Goal: Task Accomplishment & Management: Manage account settings

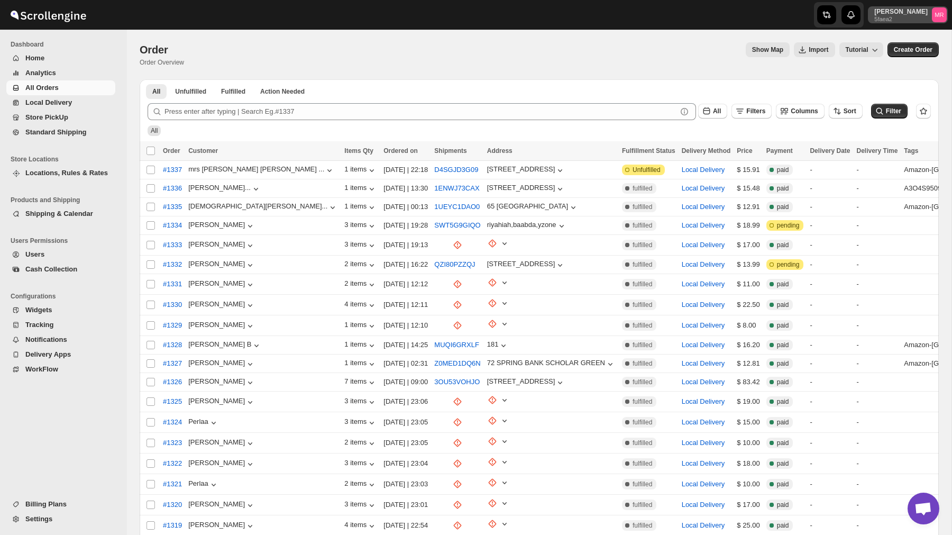
click at [907, 13] on p "Moussa Rifai" at bounding box center [901, 11] width 53 height 8
click at [899, 114] on span "Logout" at bounding box center [909, 116] width 21 height 8
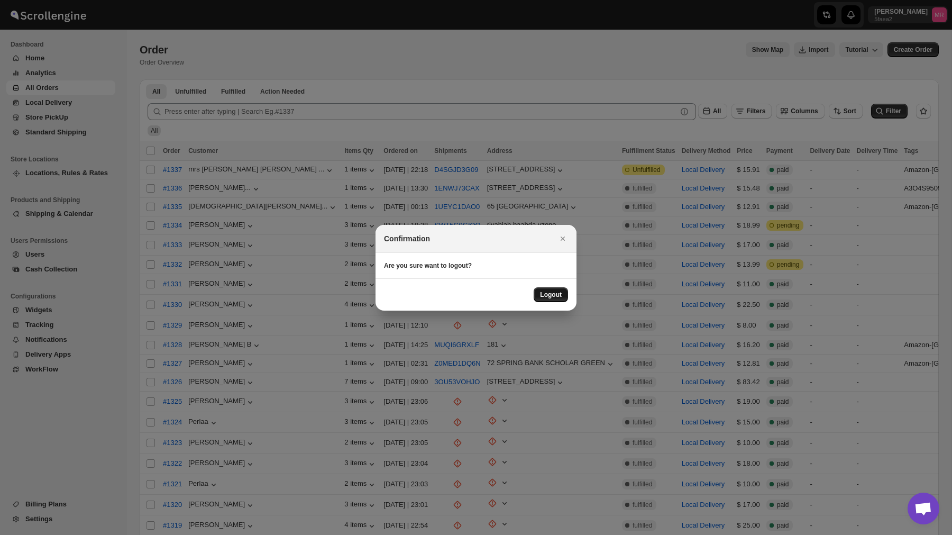
click at [550, 294] on span "Logout" at bounding box center [551, 294] width 22 height 8
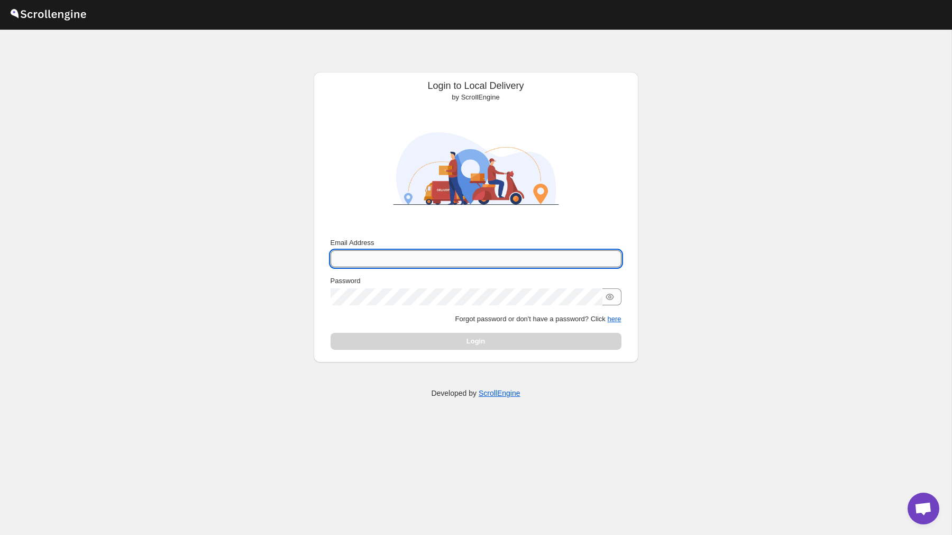
click at [406, 259] on input "Email Address" at bounding box center [476, 258] width 291 height 17
type input "nawneet.sharma@outlook.com"
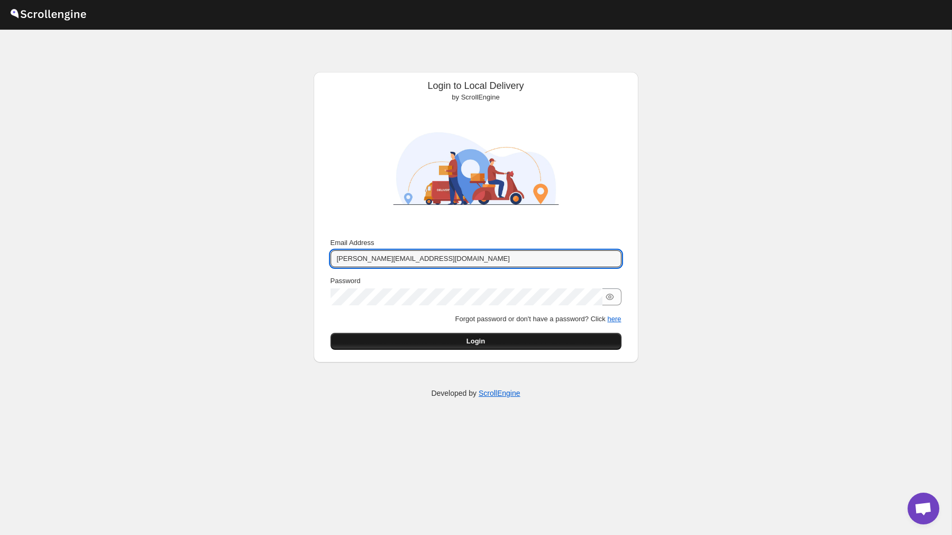
click at [472, 341] on span "Login" at bounding box center [476, 341] width 19 height 11
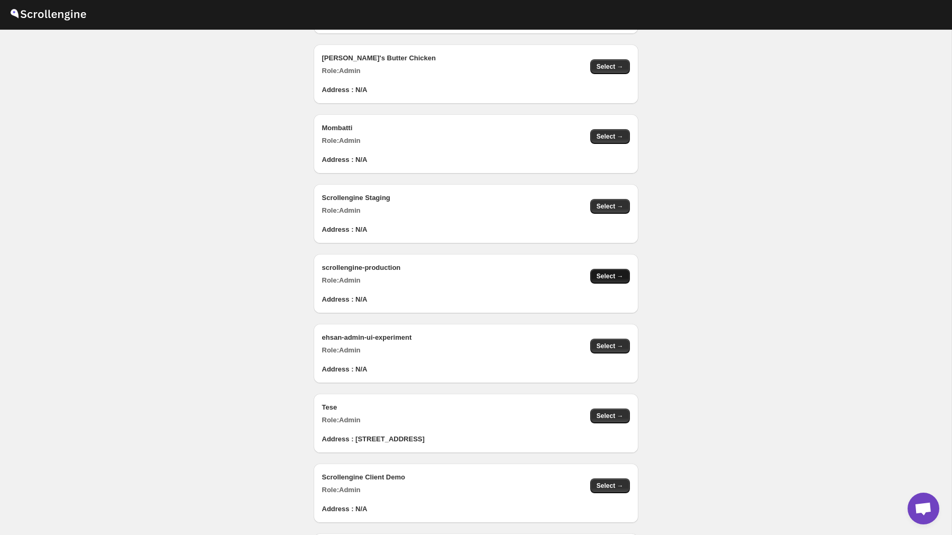
click at [615, 276] on span "Select →" at bounding box center [610, 276] width 27 height 8
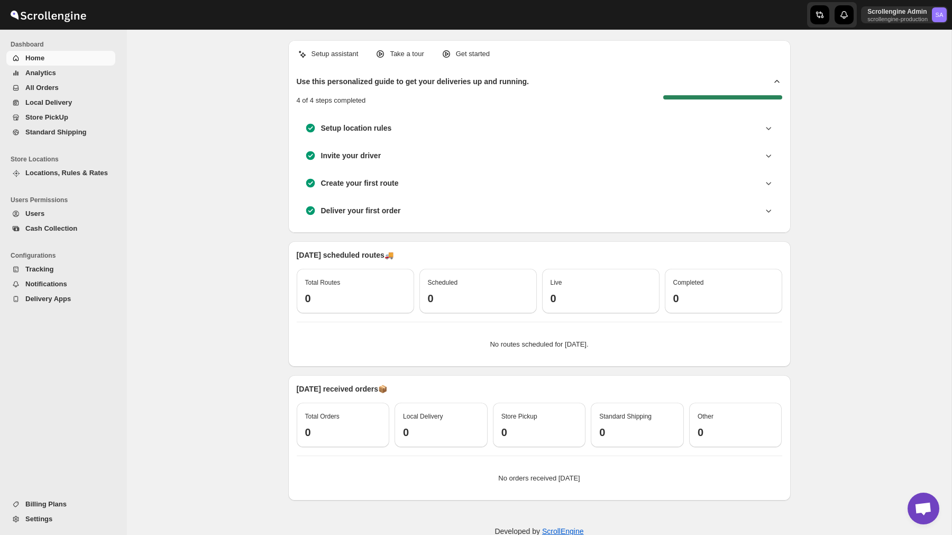
click at [868, 246] on div "Setup assistant Take a tour Get started Use this personalized guide to get your…" at bounding box center [539, 294] width 825 height 528
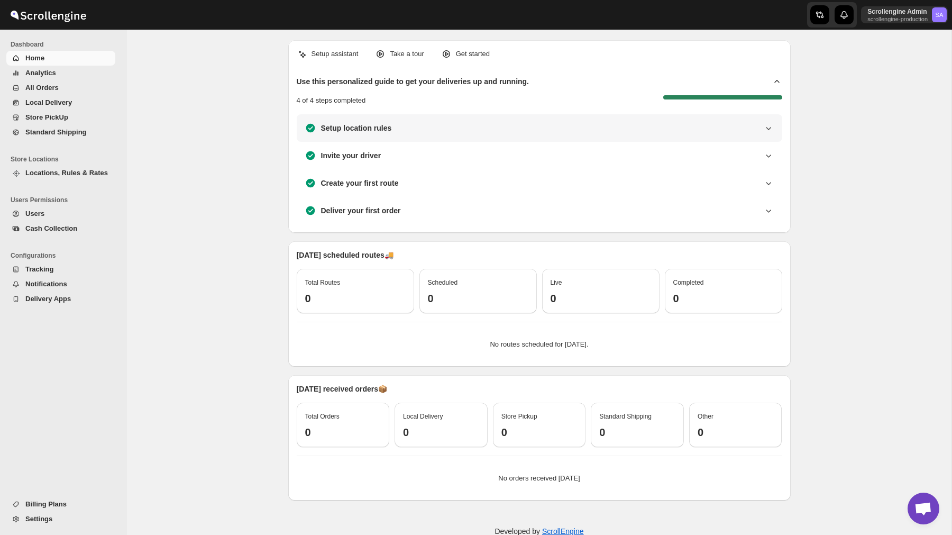
click at [766, 128] on icon at bounding box center [768, 128] width 11 height 11
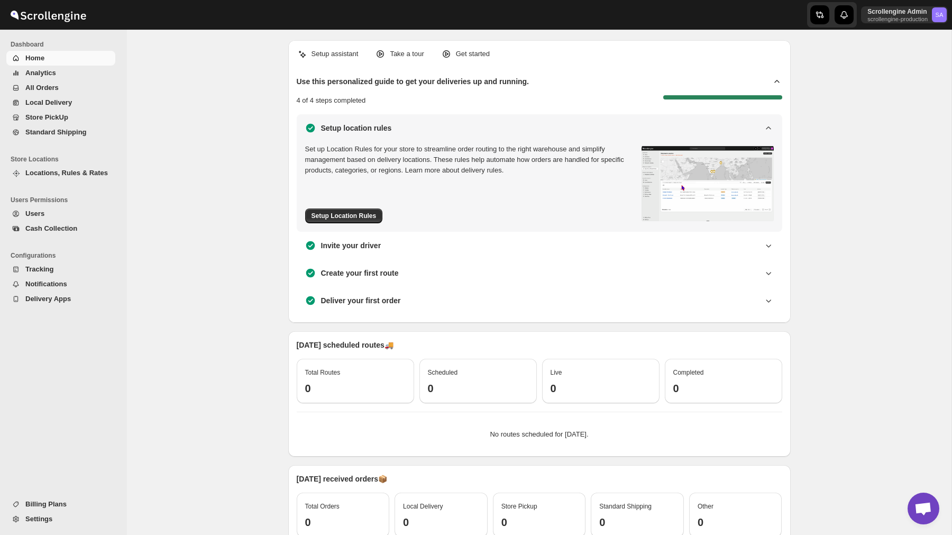
click at [766, 128] on icon at bounding box center [768, 128] width 11 height 11
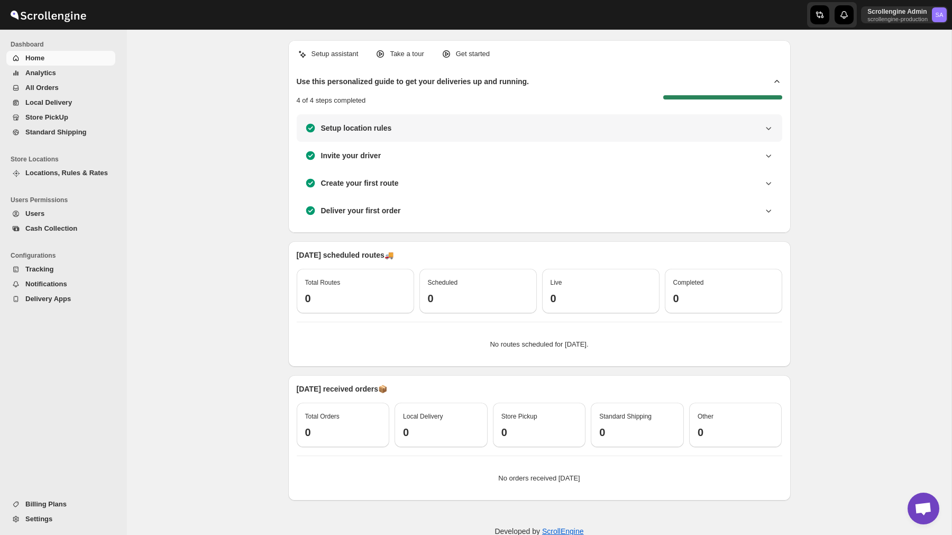
click at [766, 128] on icon at bounding box center [768, 128] width 11 height 11
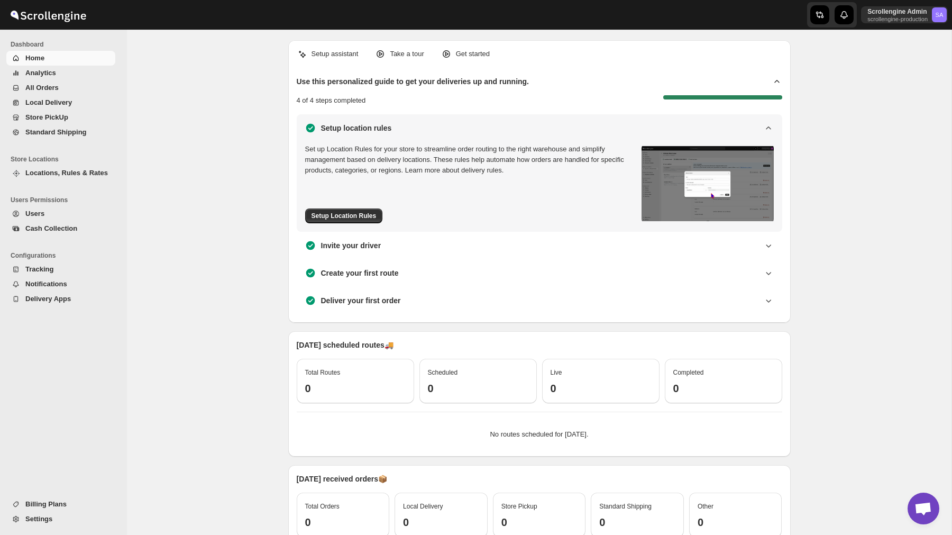
click at [766, 128] on icon at bounding box center [768, 128] width 11 height 11
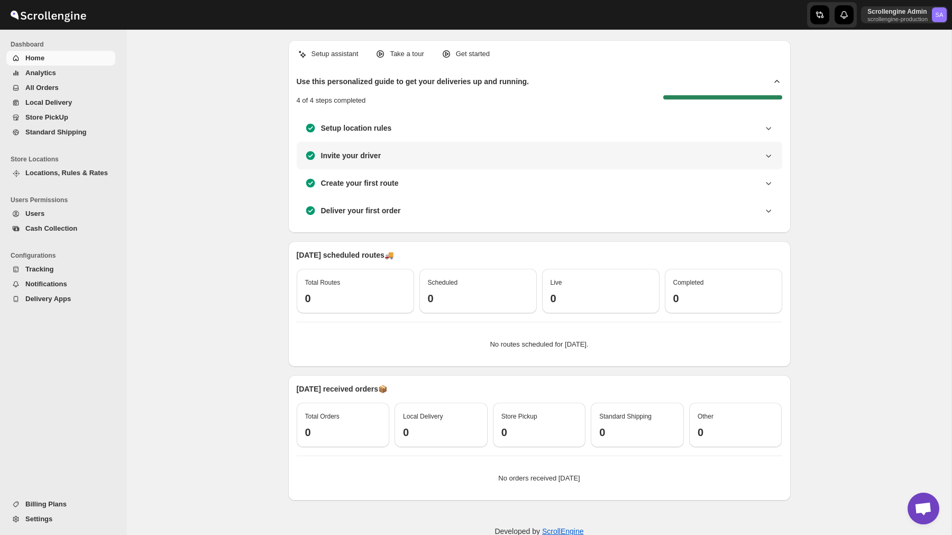
click at [768, 150] on icon at bounding box center [768, 155] width 11 height 11
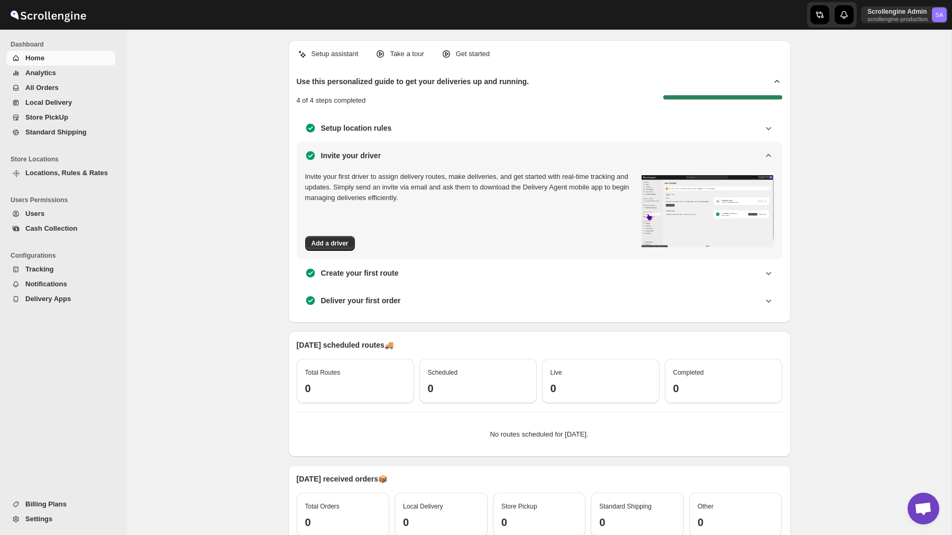
click at [768, 150] on icon at bounding box center [768, 155] width 11 height 11
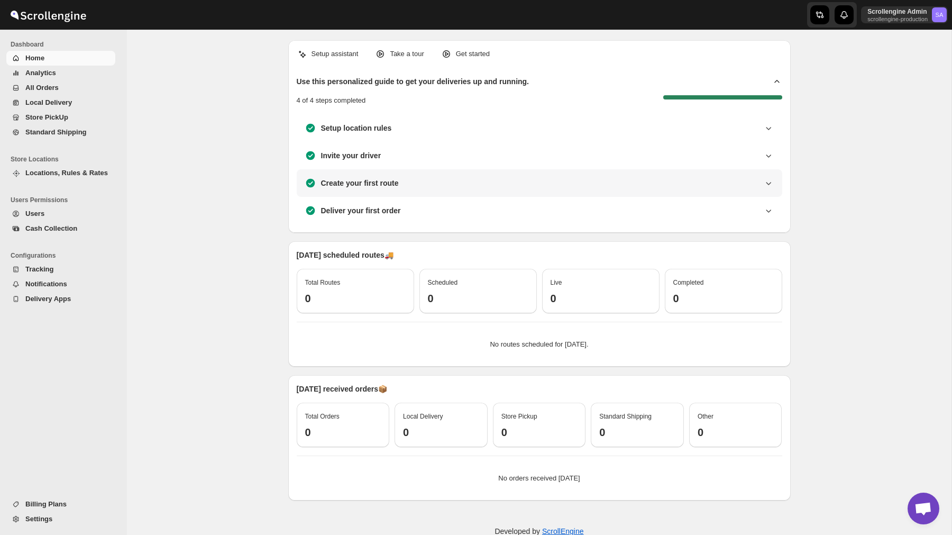
click at [767, 180] on icon at bounding box center [768, 183] width 11 height 11
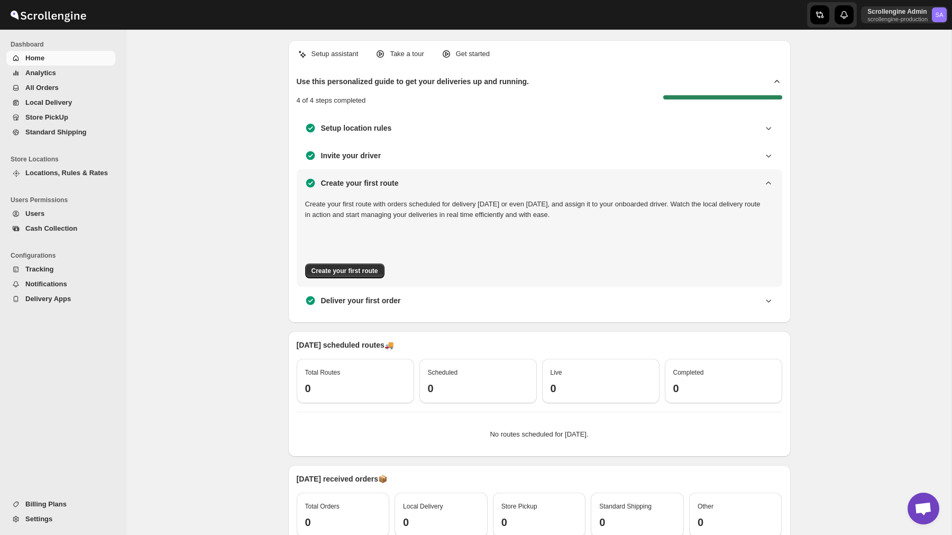
click at [767, 180] on icon at bounding box center [768, 183] width 11 height 11
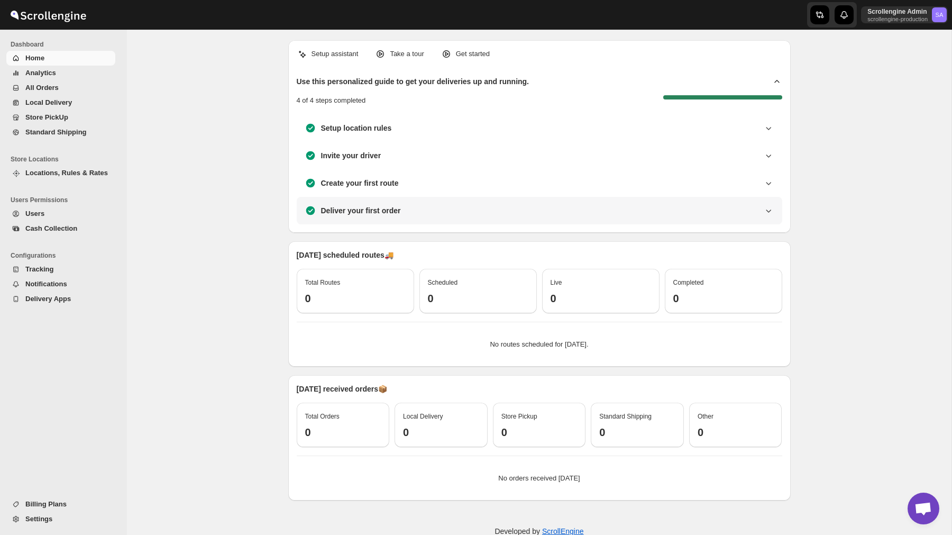
click at [769, 216] on div "Deliver your first order" at bounding box center [540, 211] width 486 height 28
click at [768, 212] on icon at bounding box center [768, 210] width 11 height 11
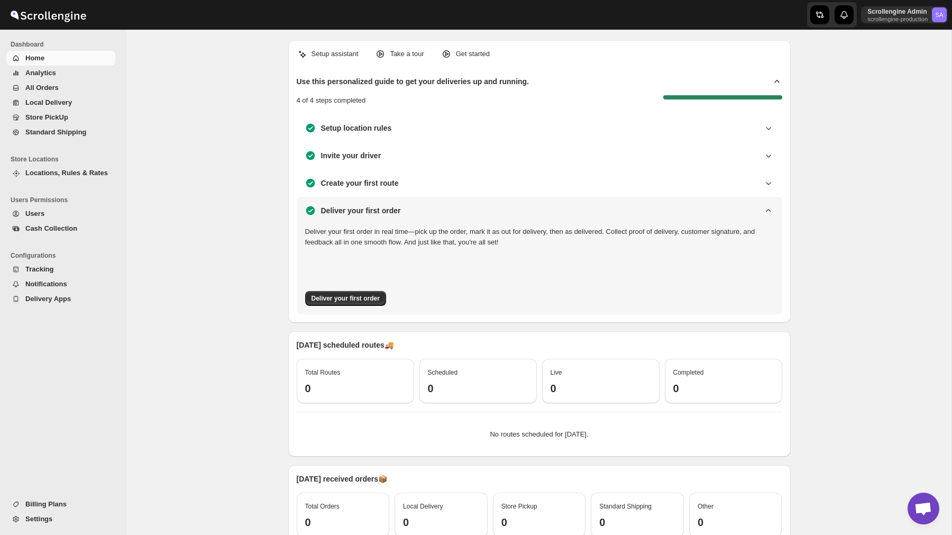
click at [767, 211] on icon at bounding box center [768, 210] width 11 height 11
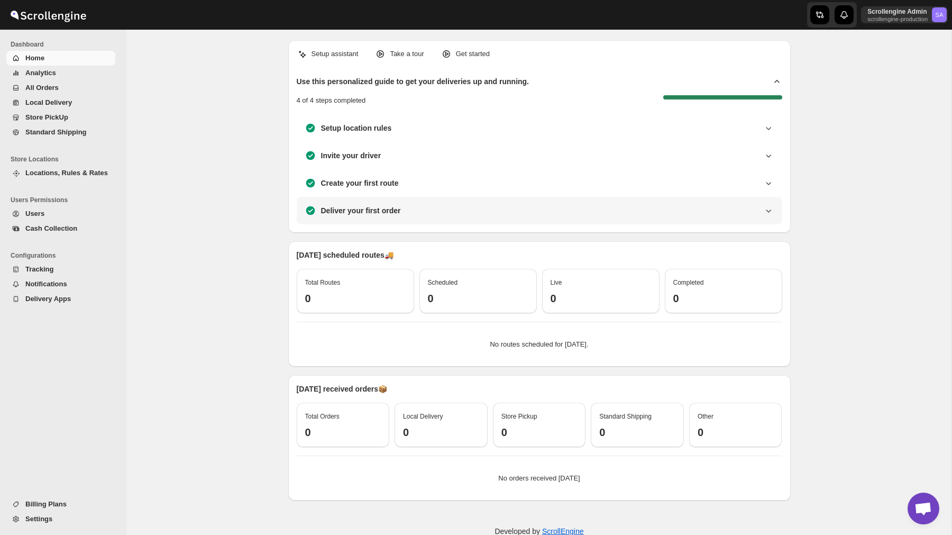
click at [767, 211] on icon at bounding box center [768, 211] width 5 height 3
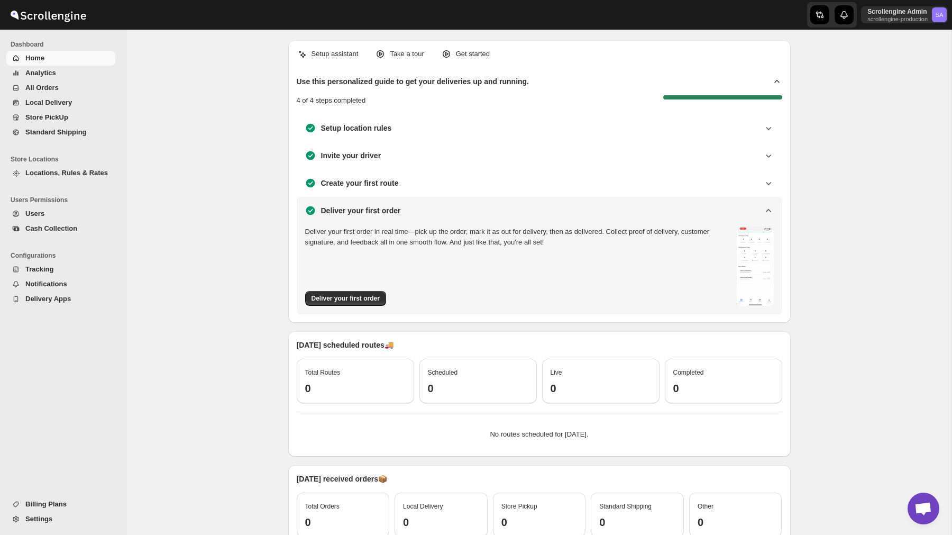
click at [767, 211] on icon at bounding box center [768, 210] width 11 height 11
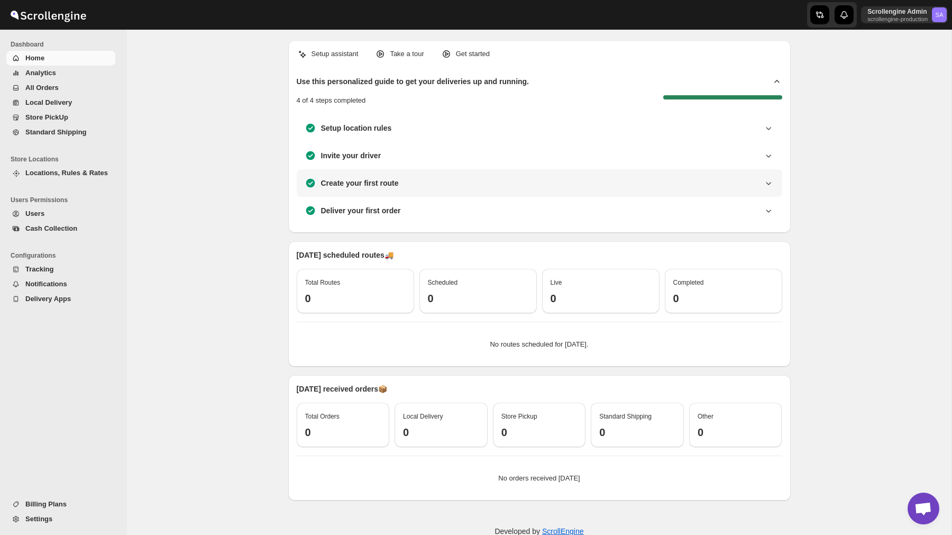
click at [768, 174] on div "Create your first route" at bounding box center [540, 183] width 486 height 28
click at [768, 178] on icon at bounding box center [768, 183] width 11 height 11
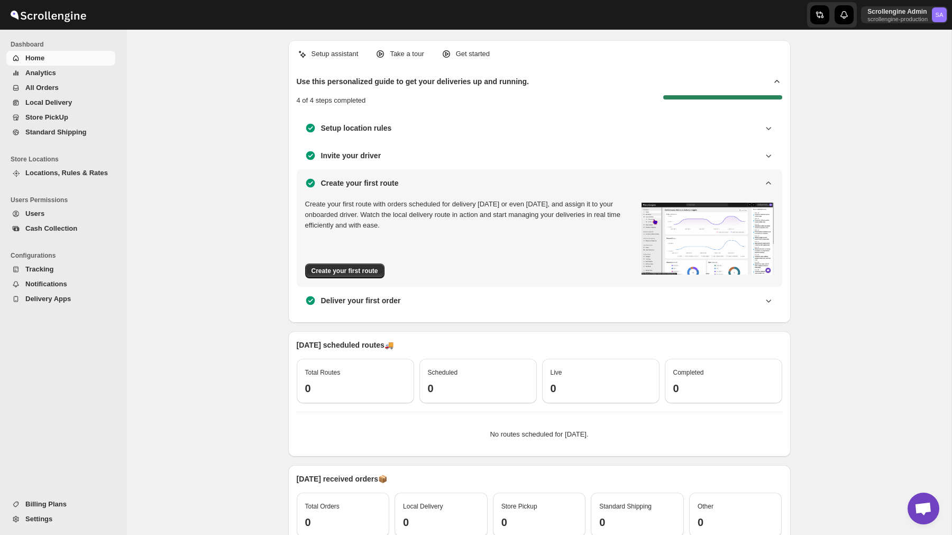
click at [768, 178] on icon at bounding box center [768, 183] width 11 height 11
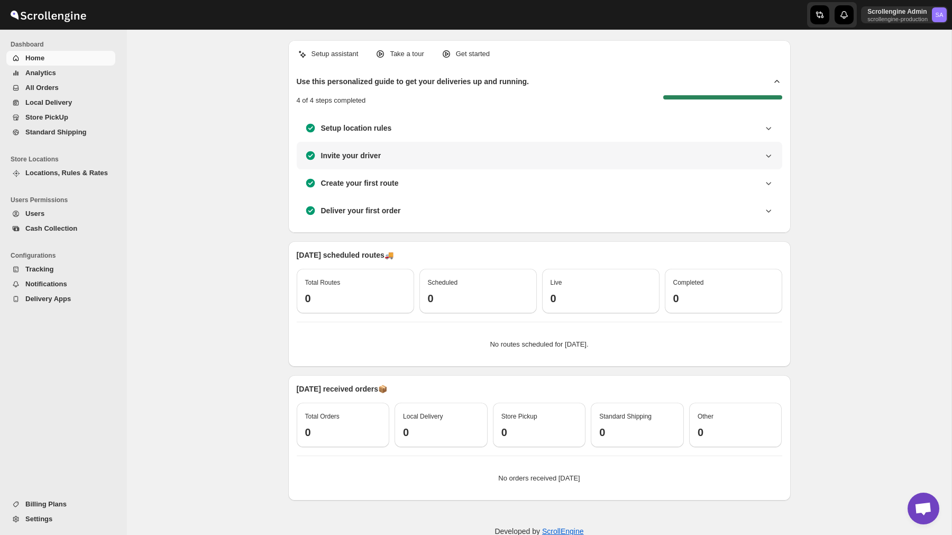
click at [770, 158] on icon at bounding box center [768, 155] width 11 height 11
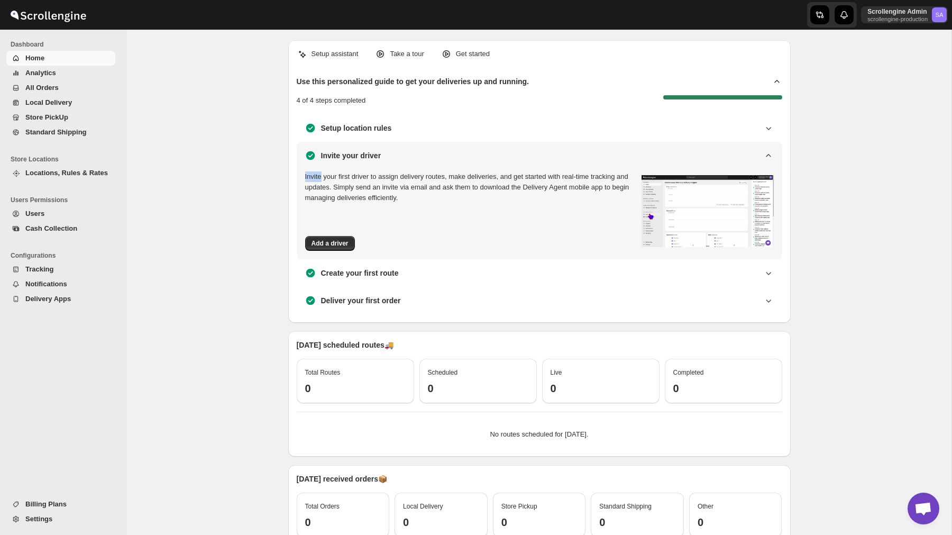
click at [770, 158] on icon at bounding box center [768, 155] width 11 height 11
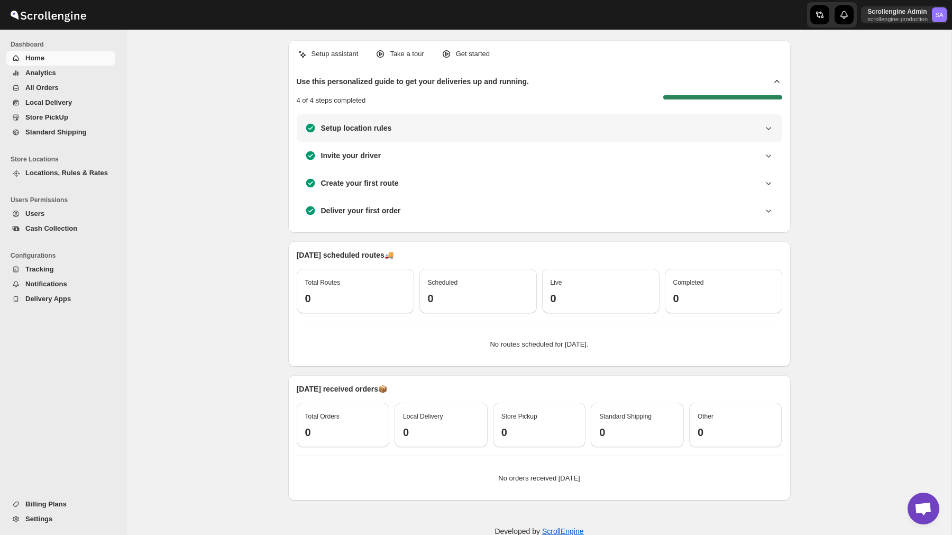
click at [765, 130] on icon at bounding box center [768, 128] width 11 height 11
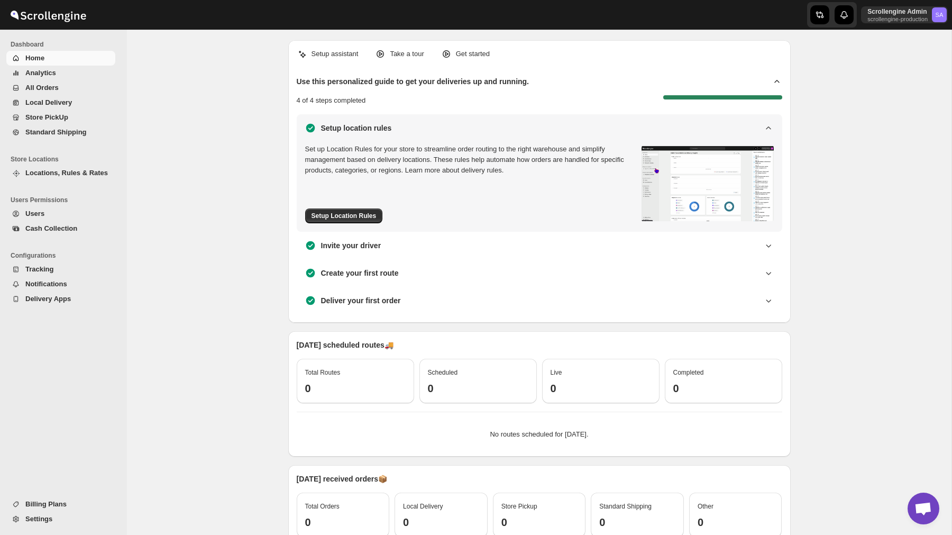
click at [765, 130] on icon at bounding box center [768, 128] width 11 height 11
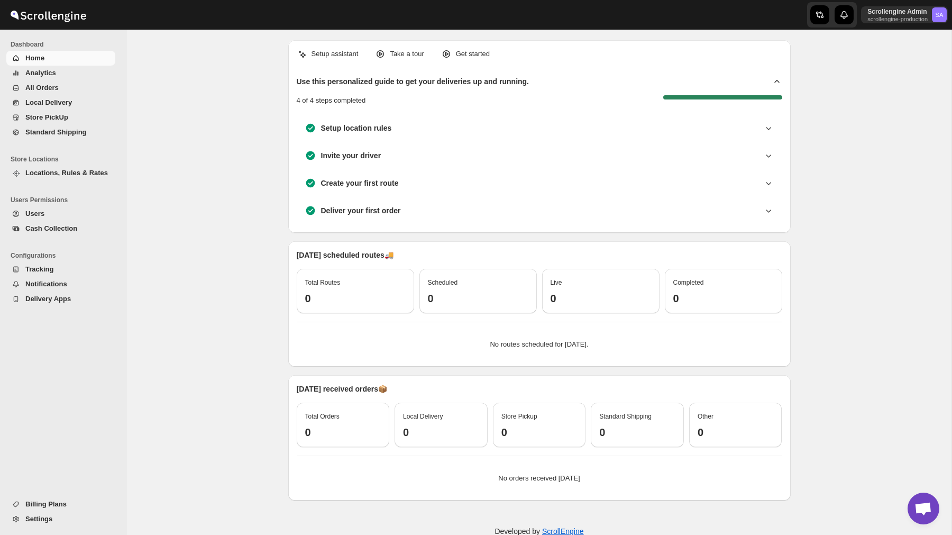
click at [74, 74] on span "Analytics" at bounding box center [69, 73] width 88 height 11
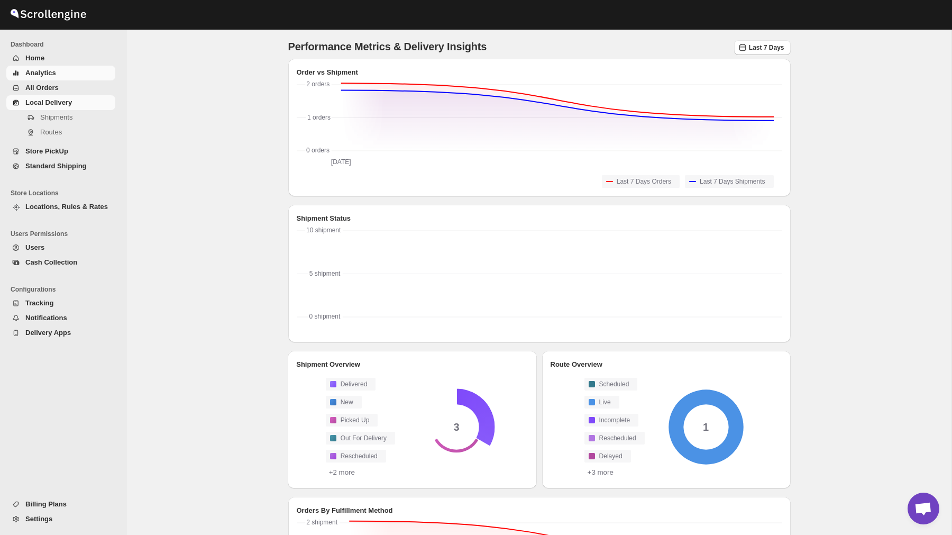
click at [83, 97] on span "Local Delivery" at bounding box center [69, 102] width 88 height 11
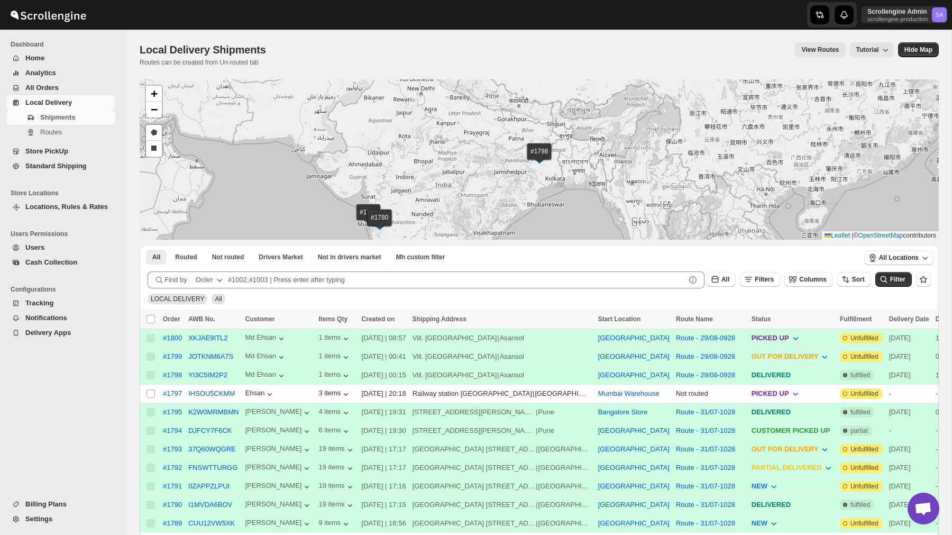
click at [72, 89] on span "All Orders" at bounding box center [69, 88] width 88 height 11
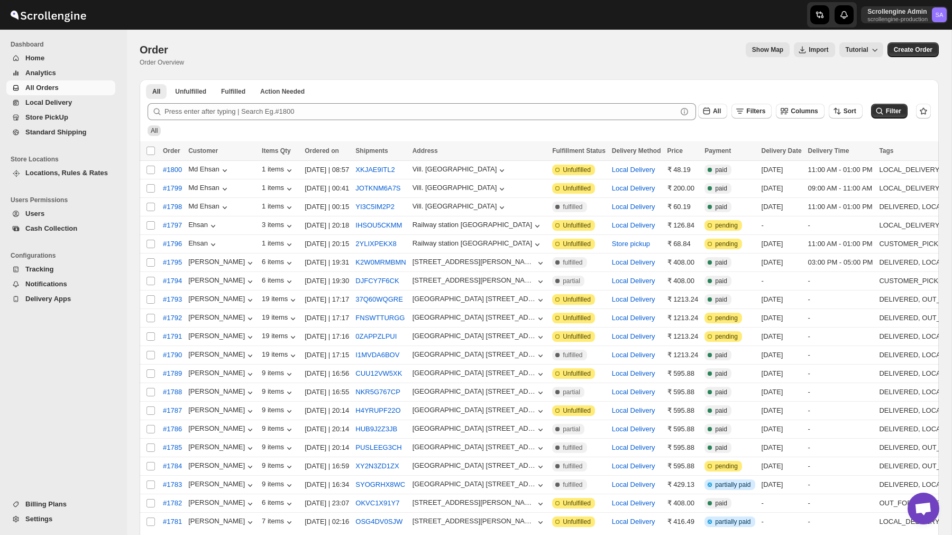
click at [48, 520] on span "Settings" at bounding box center [38, 519] width 27 height 8
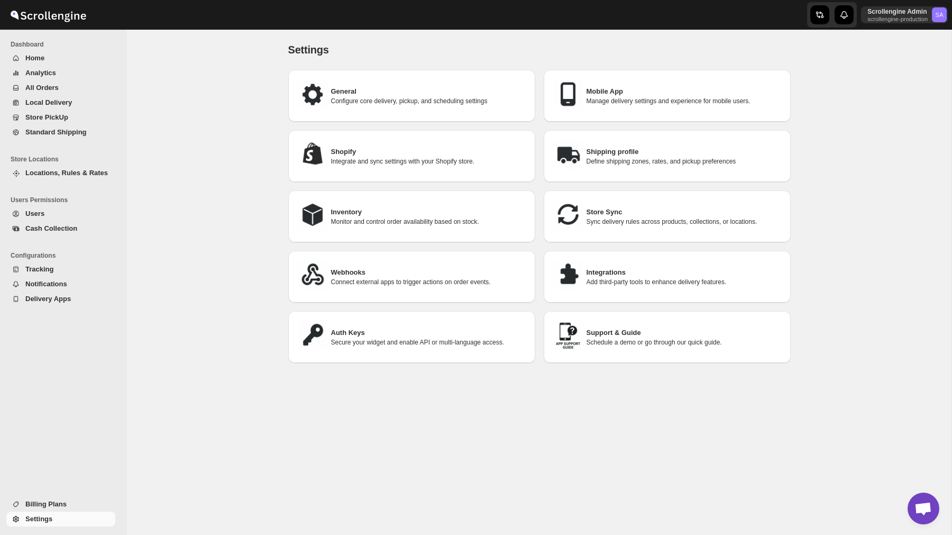
click at [649, 148] on h3 "Shipping profile" at bounding box center [685, 152] width 196 height 11
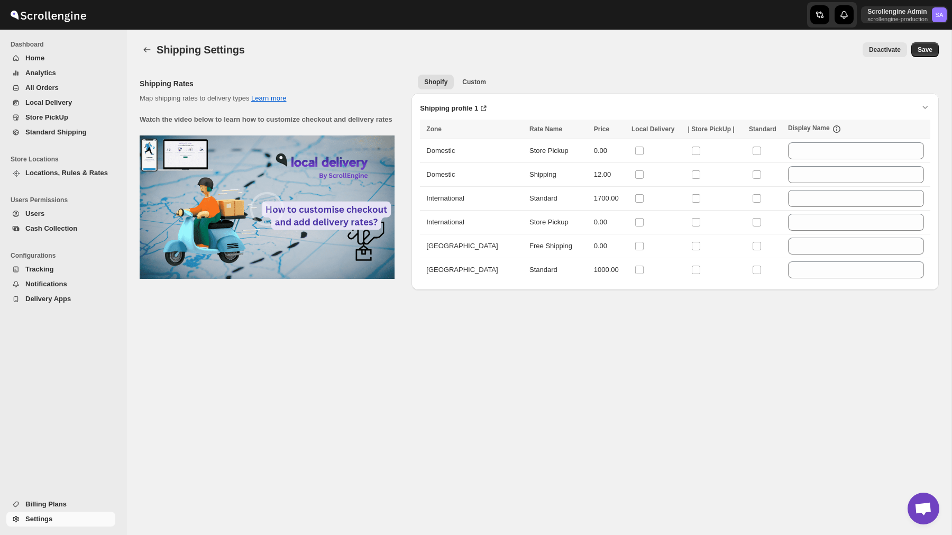
click at [147, 51] on icon "back" at bounding box center [147, 49] width 11 height 11
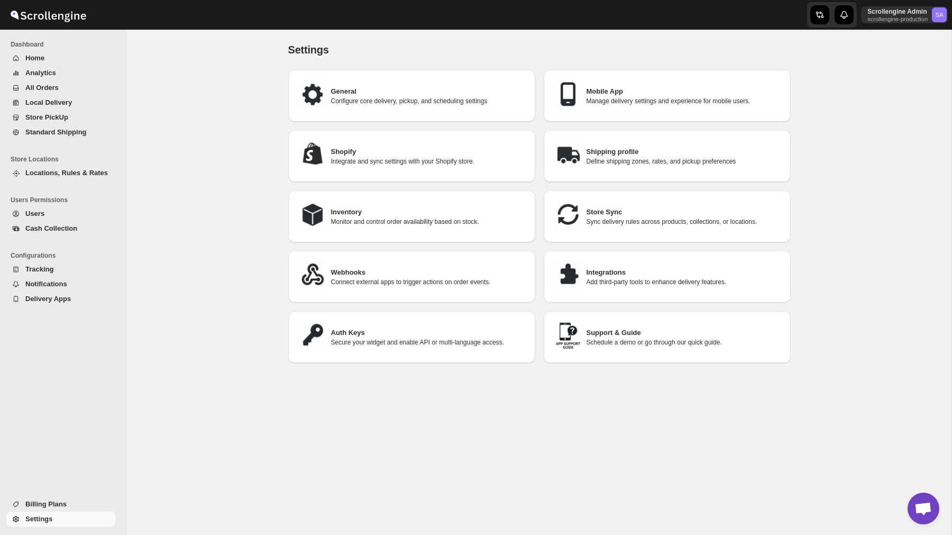
click at [366, 88] on h3 "General" at bounding box center [429, 91] width 196 height 11
select select "a"
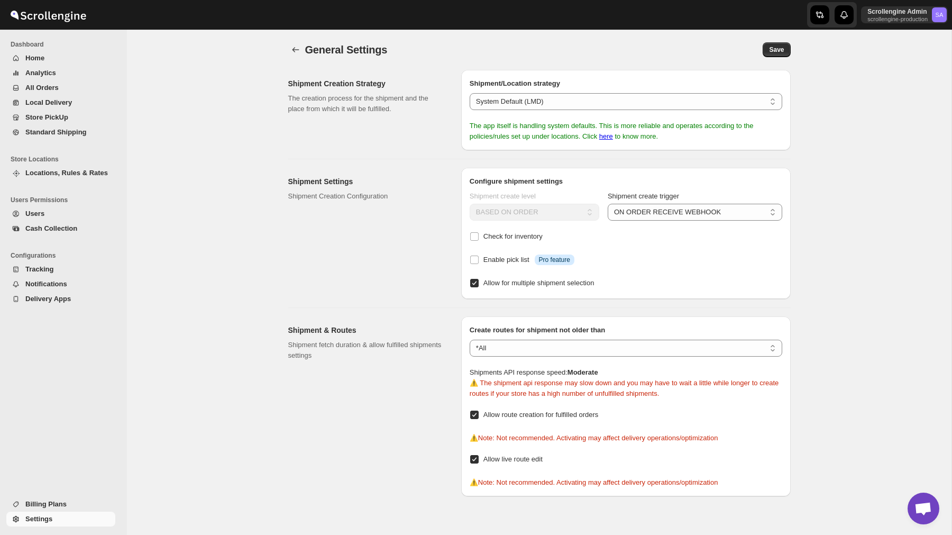
click at [287, 49] on div "General Settings. This page is ready General Settings Save Shipment Creation St…" at bounding box center [540, 263] width 528 height 467
click at [299, 49] on icon "back" at bounding box center [295, 49] width 11 height 11
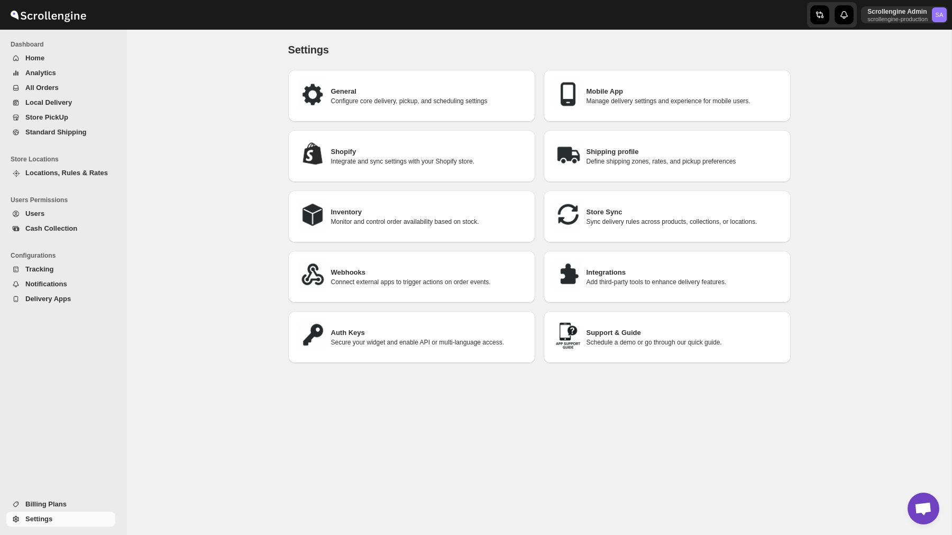
click at [619, 157] on p "Define shipping zones, rates, and pickup preferences" at bounding box center [685, 161] width 196 height 8
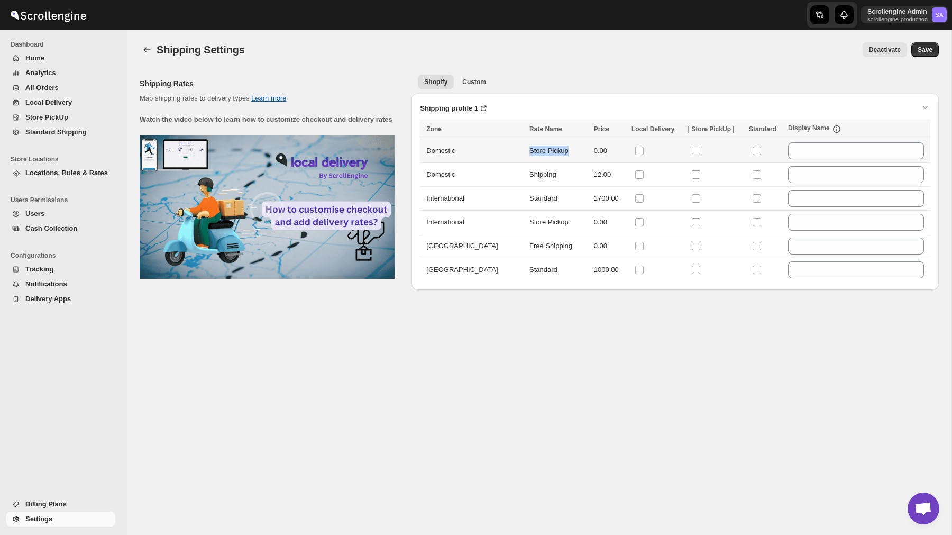
drag, startPoint x: 494, startPoint y: 149, endPoint x: 558, endPoint y: 158, distance: 64.6
click at [558, 158] on td "Store Pickup" at bounding box center [558, 151] width 65 height 24
click at [481, 84] on span "Custom" at bounding box center [474, 82] width 24 height 8
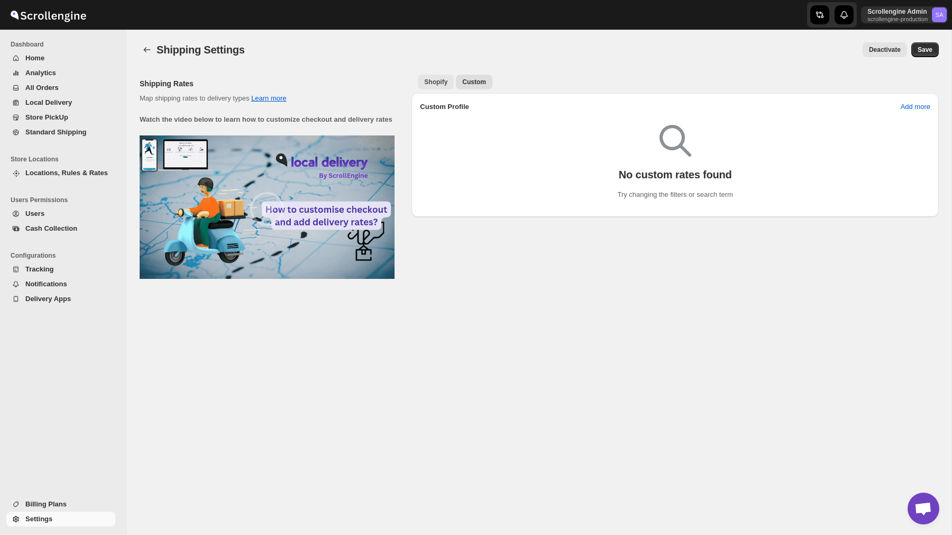
click at [440, 78] on span "Shopify" at bounding box center [435, 82] width 23 height 8
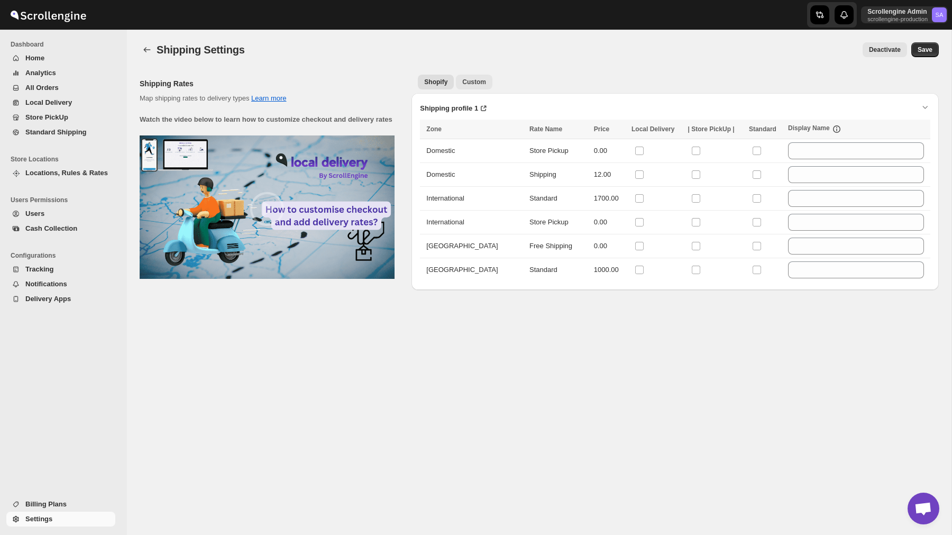
click at [476, 79] on span "Custom" at bounding box center [474, 82] width 24 height 8
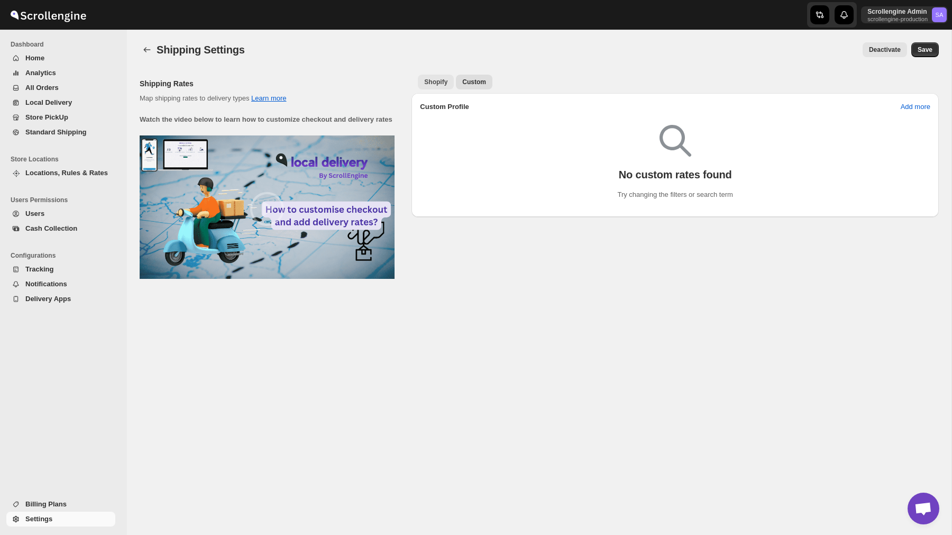
click at [436, 80] on span "Shopify" at bounding box center [435, 82] width 23 height 8
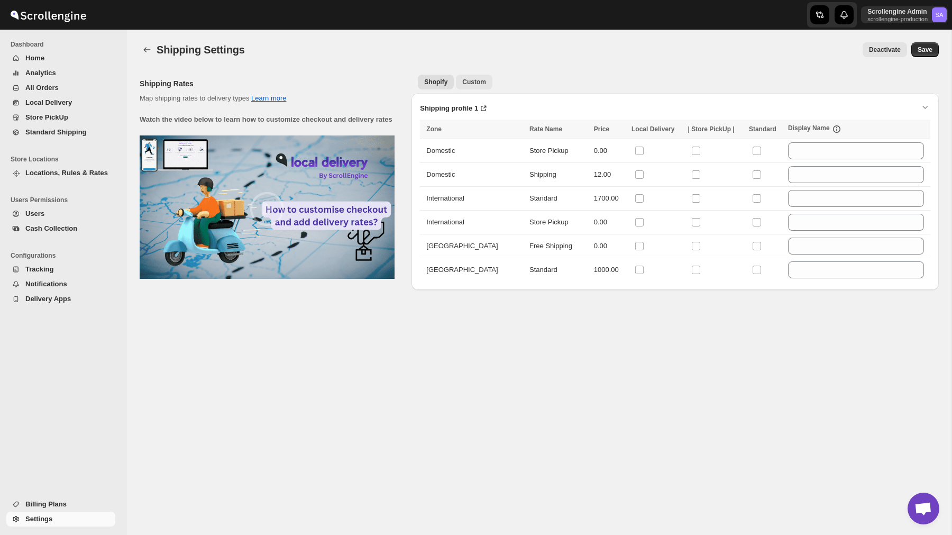
click at [480, 78] on span "Custom" at bounding box center [474, 82] width 24 height 8
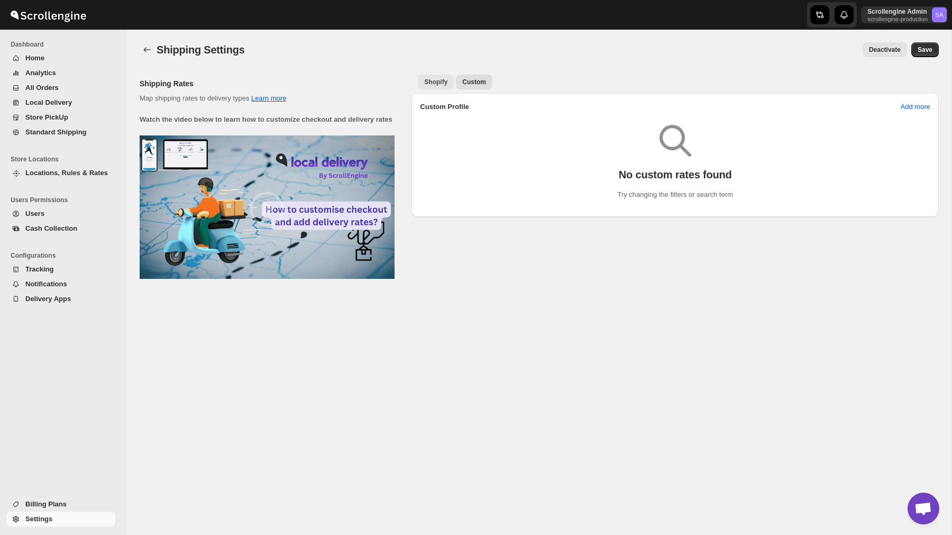
click at [442, 84] on span "Shopify" at bounding box center [435, 82] width 23 height 8
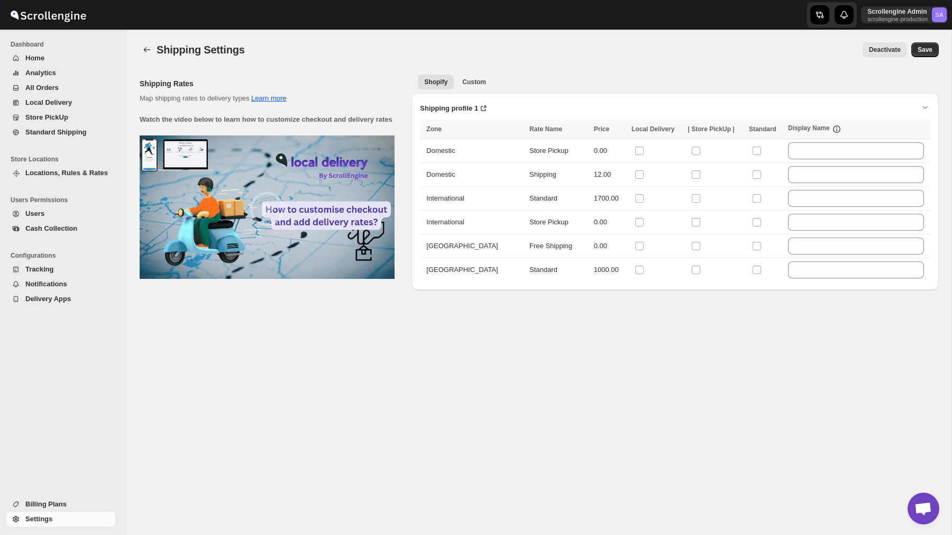
click at [72, 176] on span "Locations, Rules & Rates" at bounding box center [66, 173] width 83 height 8
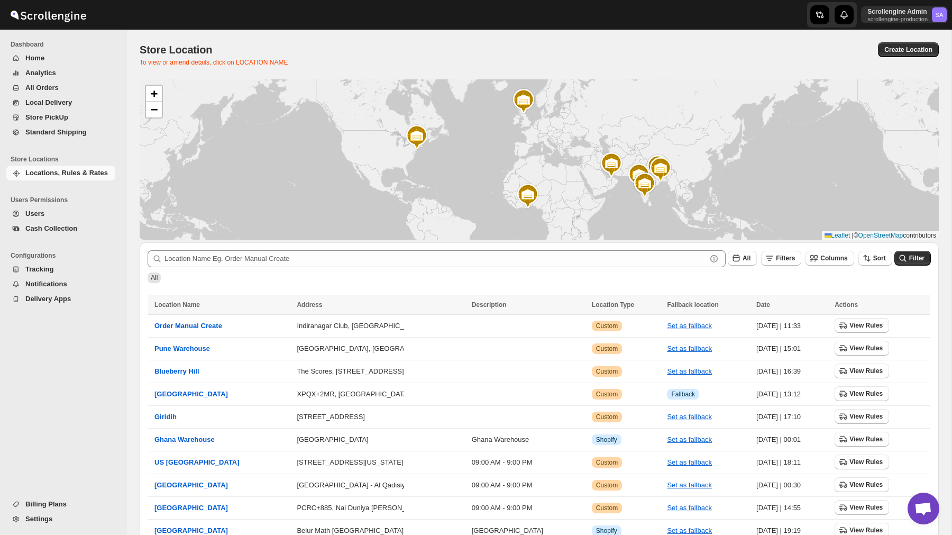
click at [48, 503] on span "Billing Plans" at bounding box center [45, 504] width 41 height 8
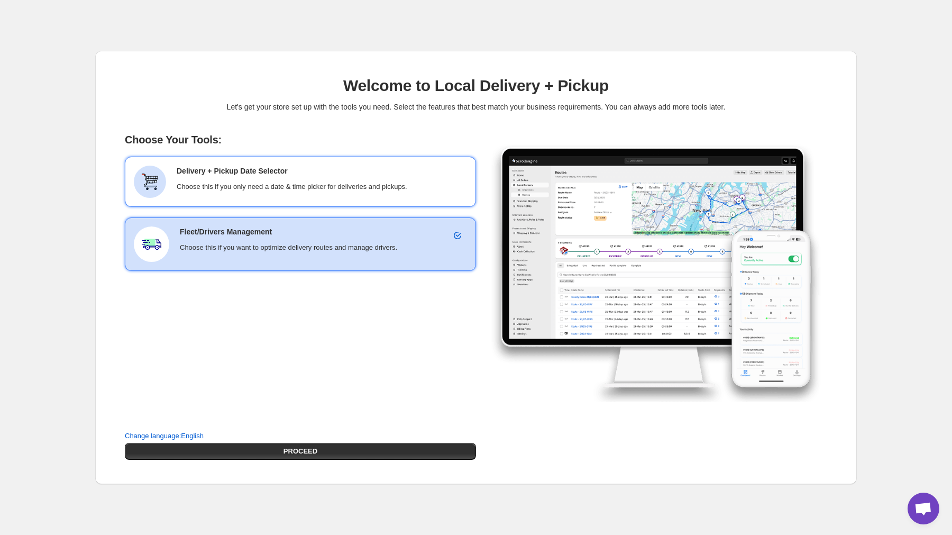
click at [336, 169] on h6 "Delivery + Pickup Date Selector" at bounding box center [322, 171] width 290 height 11
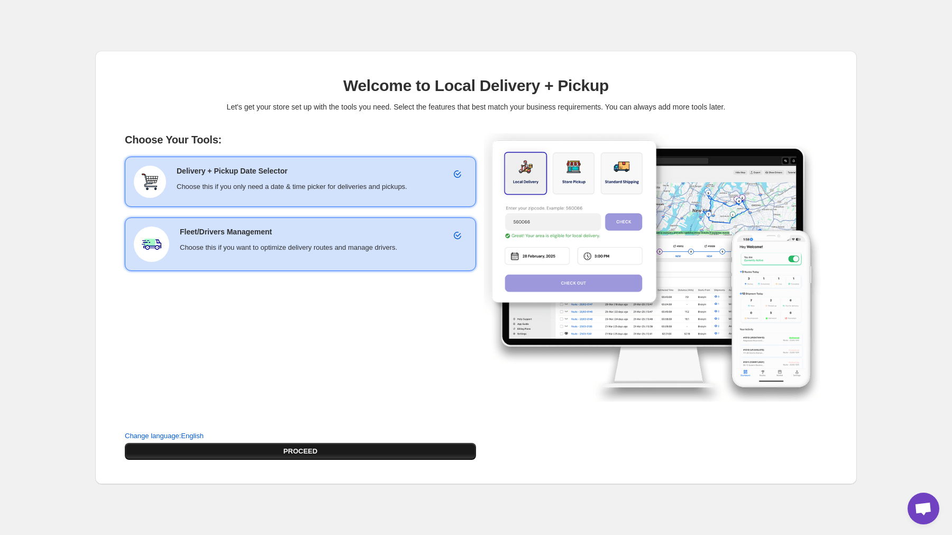
click at [338, 453] on button "PROCEED" at bounding box center [300, 451] width 351 height 17
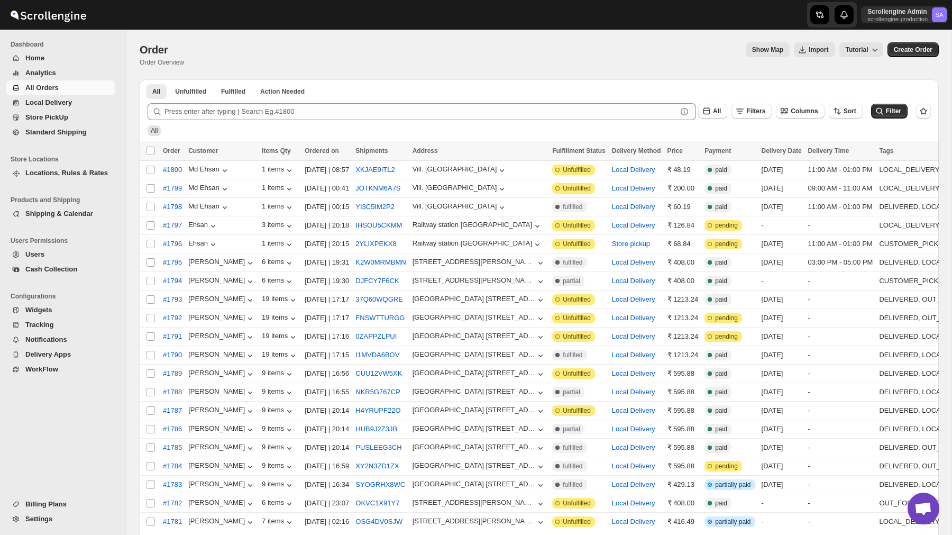
click at [73, 213] on span "Shipping & Calendar" at bounding box center [59, 214] width 68 height 8
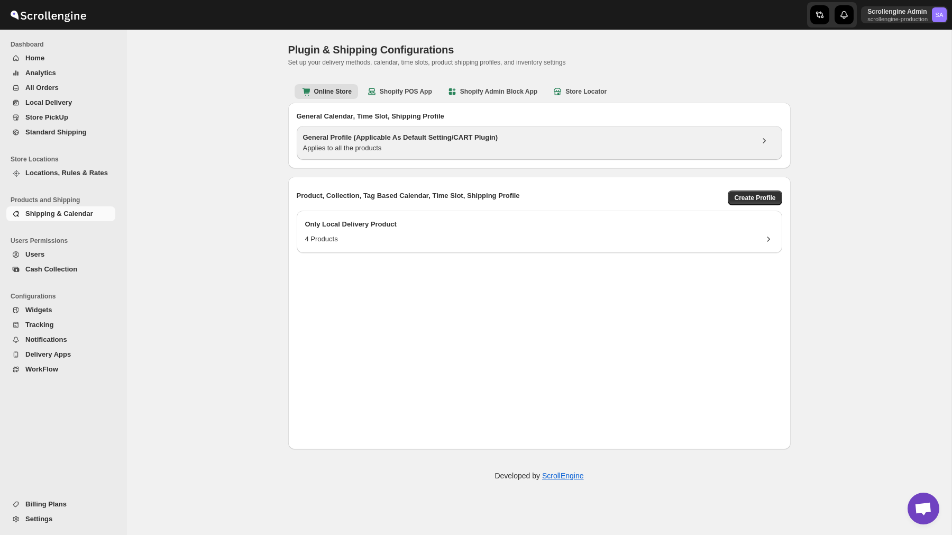
click at [393, 147] on div "Applies to all the products" at bounding box center [528, 148] width 450 height 11
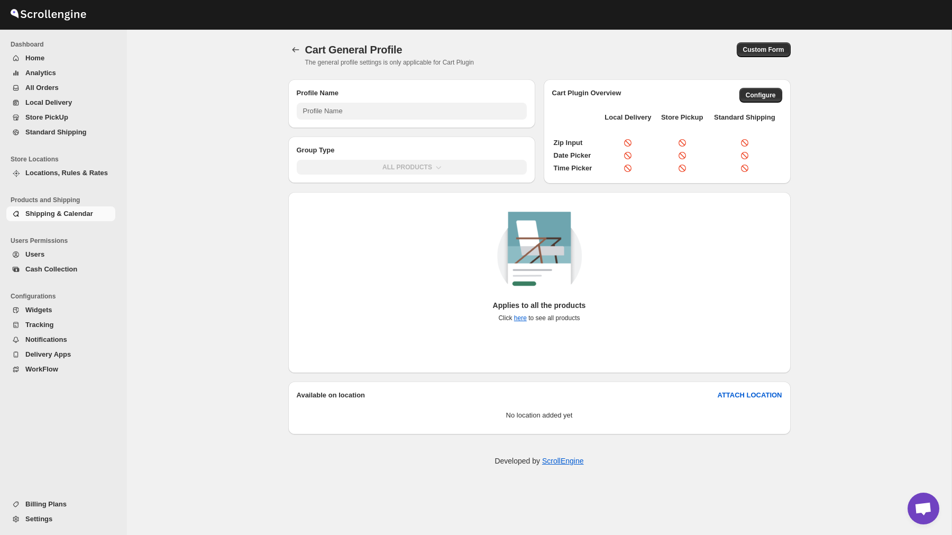
type input "General Profile (Applicable As Default Setting/CART Plugin)"
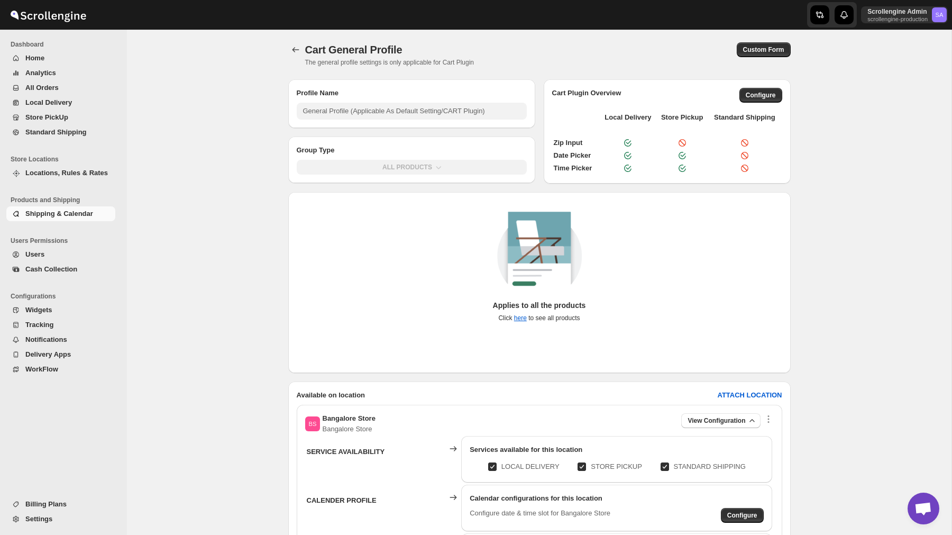
scroll to position [2, 0]
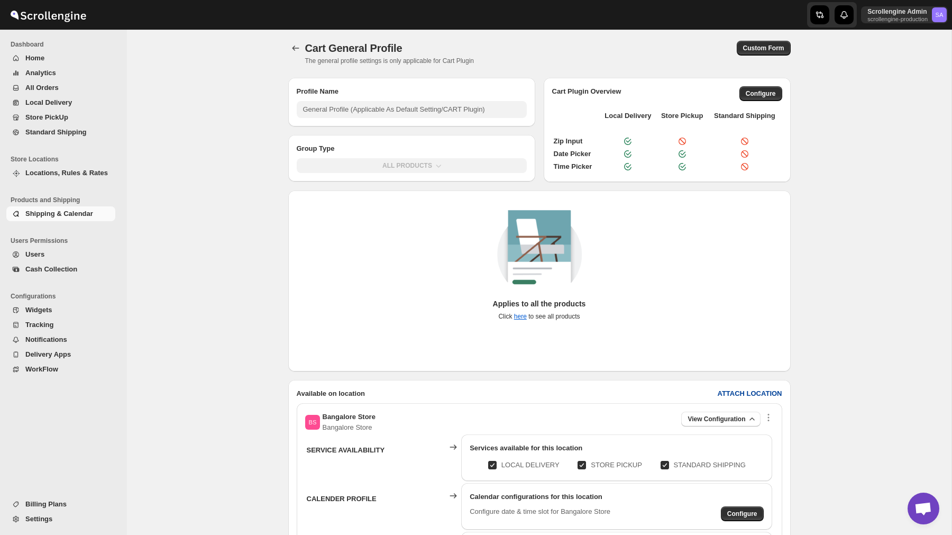
click at [725, 394] on b "ATTACH LOCATION" at bounding box center [749, 393] width 65 height 8
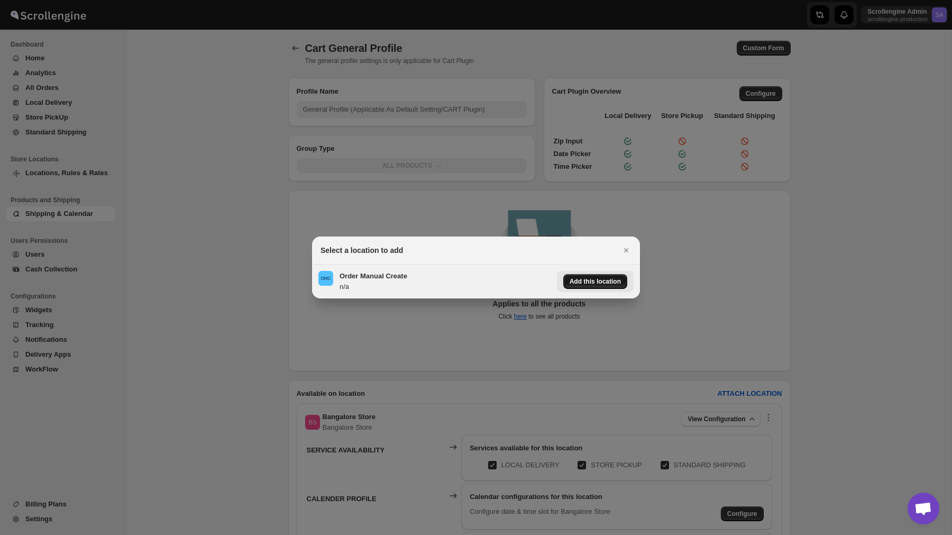
click at [594, 286] on div "Add this location" at bounding box center [595, 281] width 64 height 15
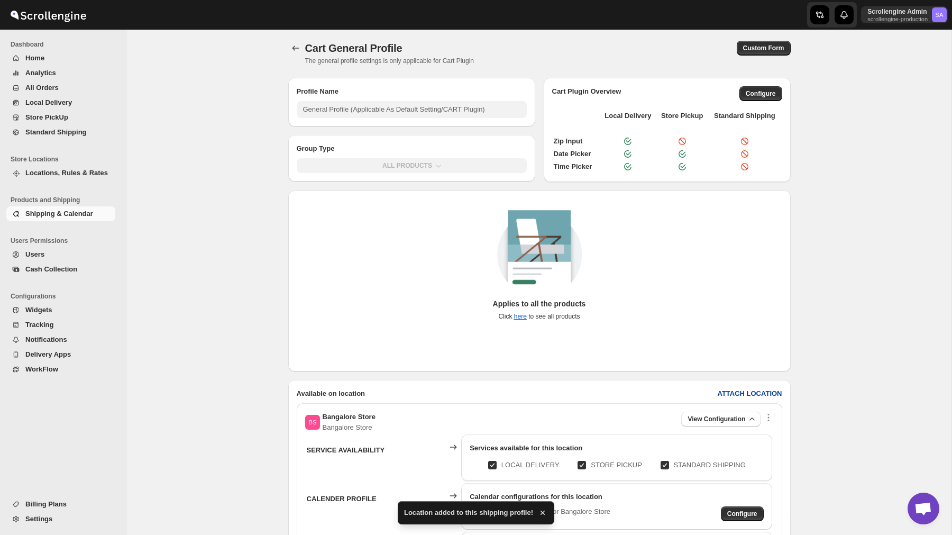
click at [739, 397] on span "ATTACH LOCATION" at bounding box center [749, 393] width 65 height 11
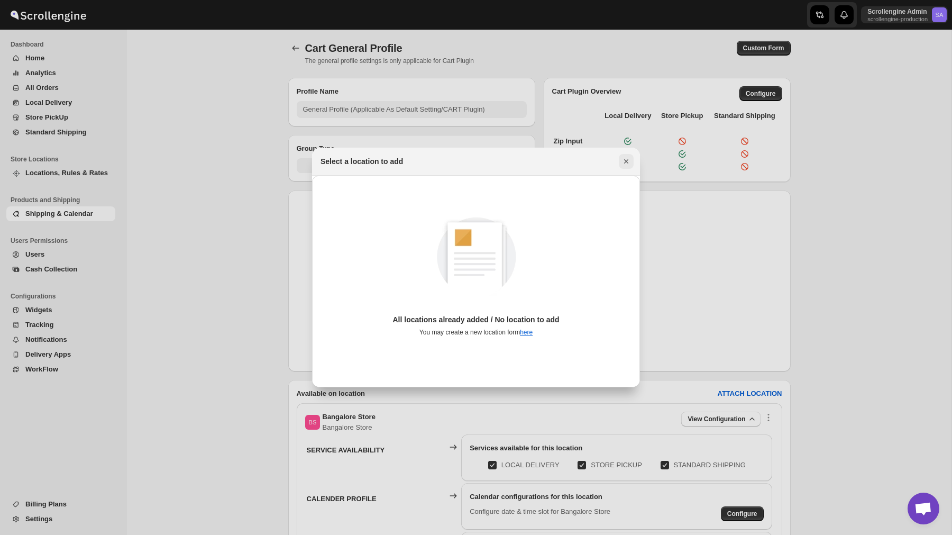
click at [621, 163] on icon "Close" at bounding box center [626, 161] width 11 height 11
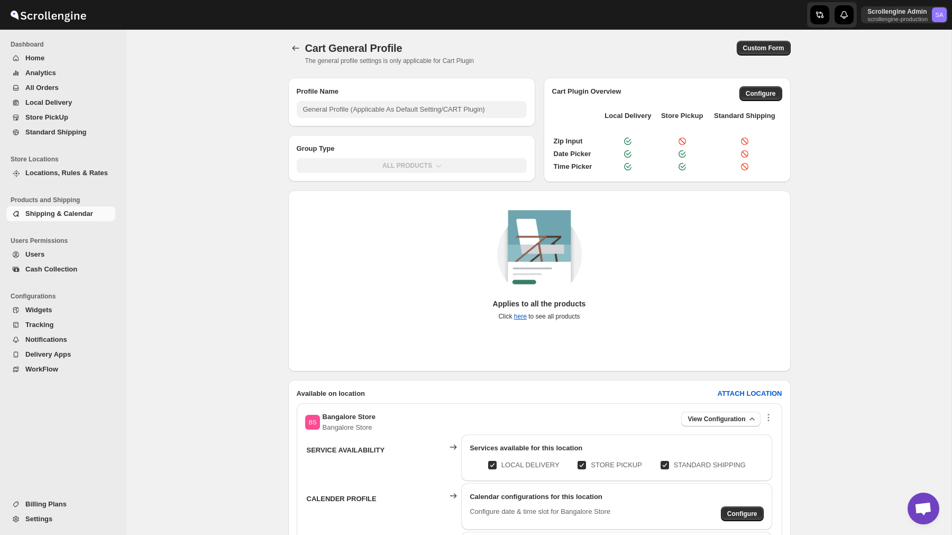
click at [47, 514] on span "Settings" at bounding box center [69, 519] width 88 height 11
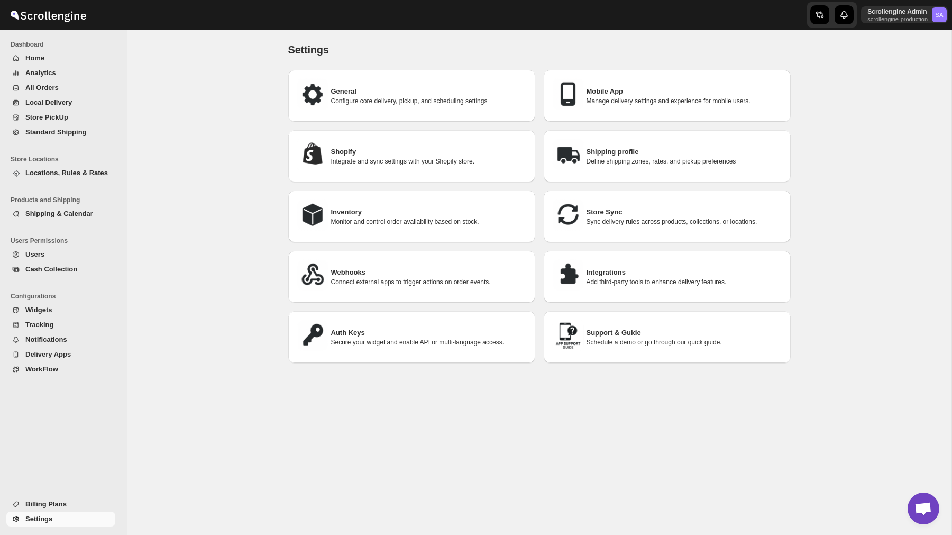
click at [632, 158] on p "Define shipping zones, rates, and pickup preferences" at bounding box center [685, 161] width 196 height 8
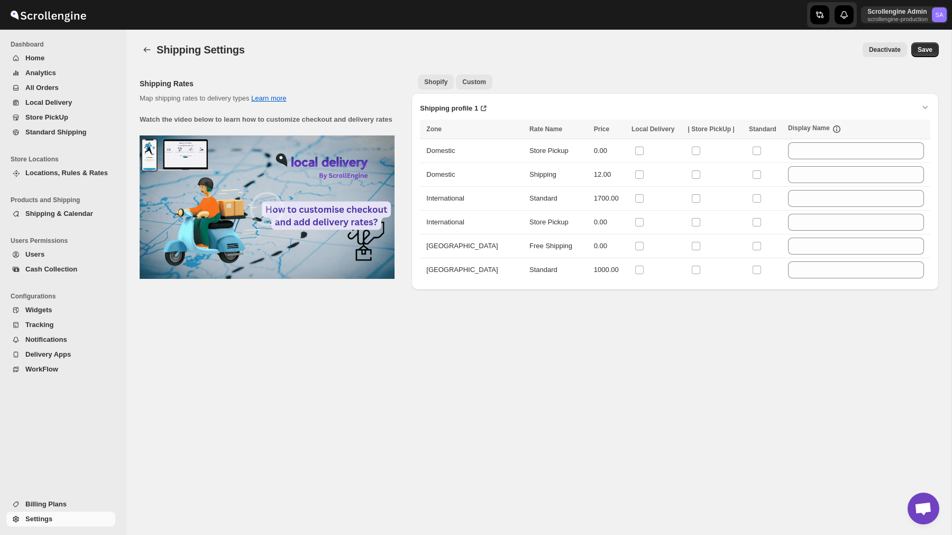
click at [489, 83] on button "Custom" at bounding box center [474, 82] width 37 height 15
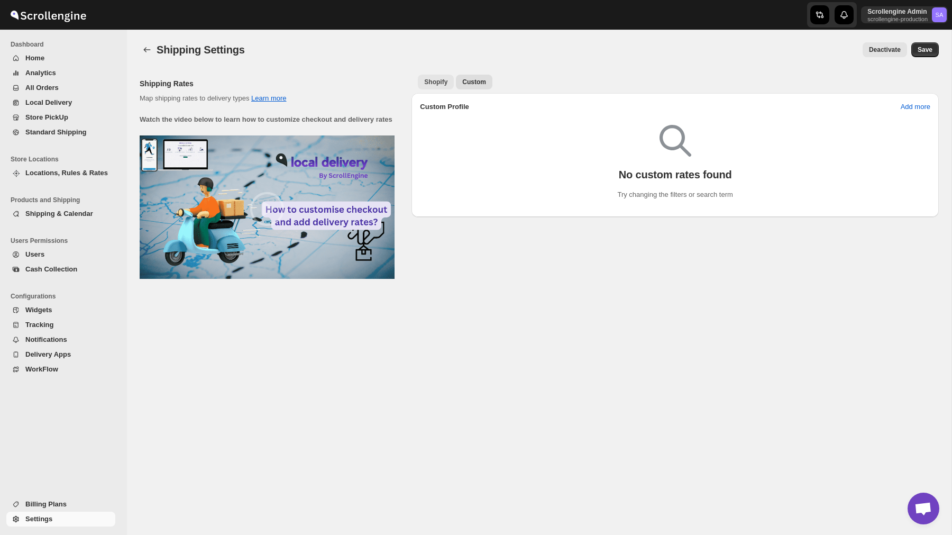
click at [434, 81] on span "Shopify" at bounding box center [435, 82] width 23 height 8
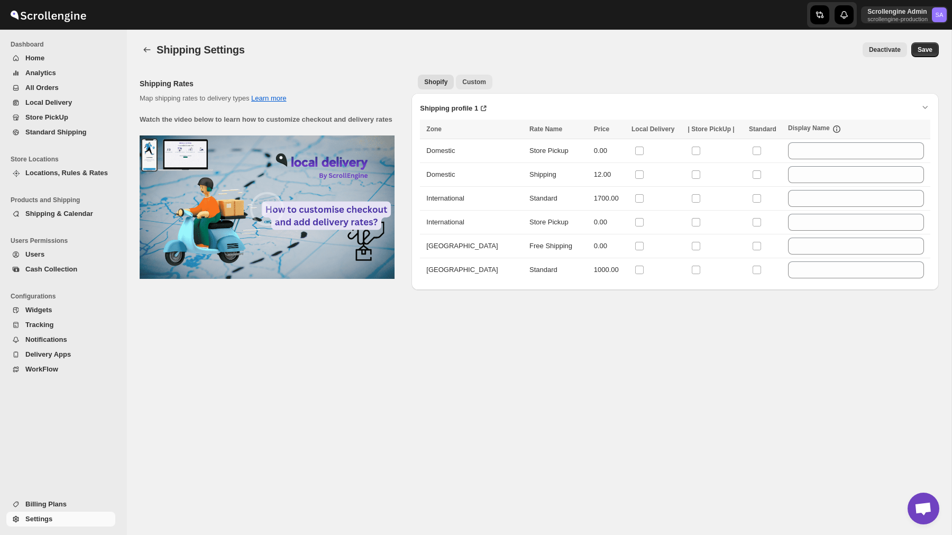
click at [477, 80] on span "Custom" at bounding box center [474, 82] width 24 height 8
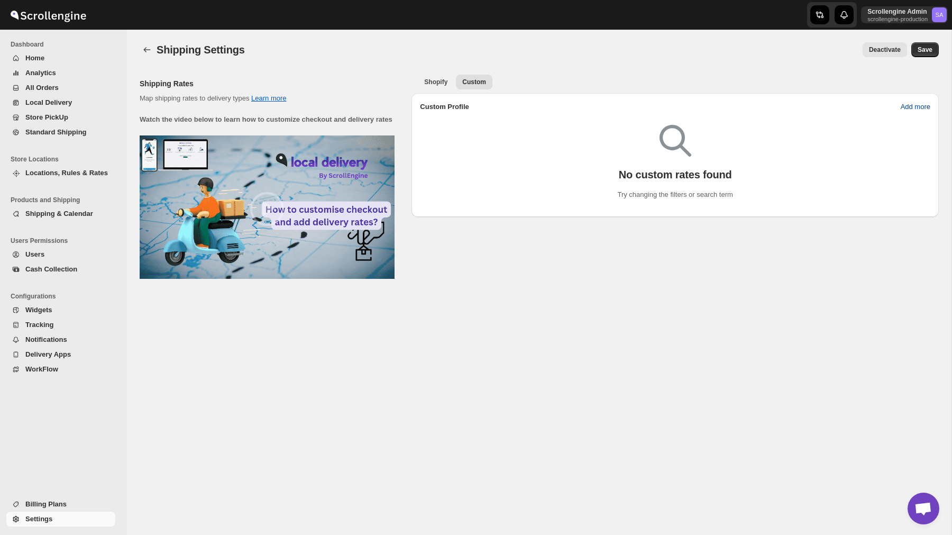
click at [913, 107] on span "Add more" at bounding box center [916, 107] width 30 height 11
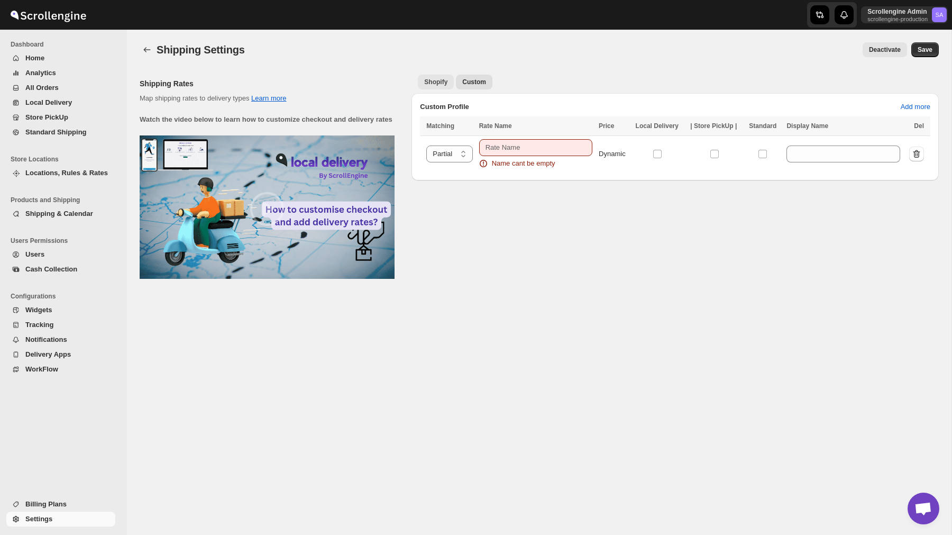
click at [434, 77] on button "Shopify" at bounding box center [436, 82] width 36 height 15
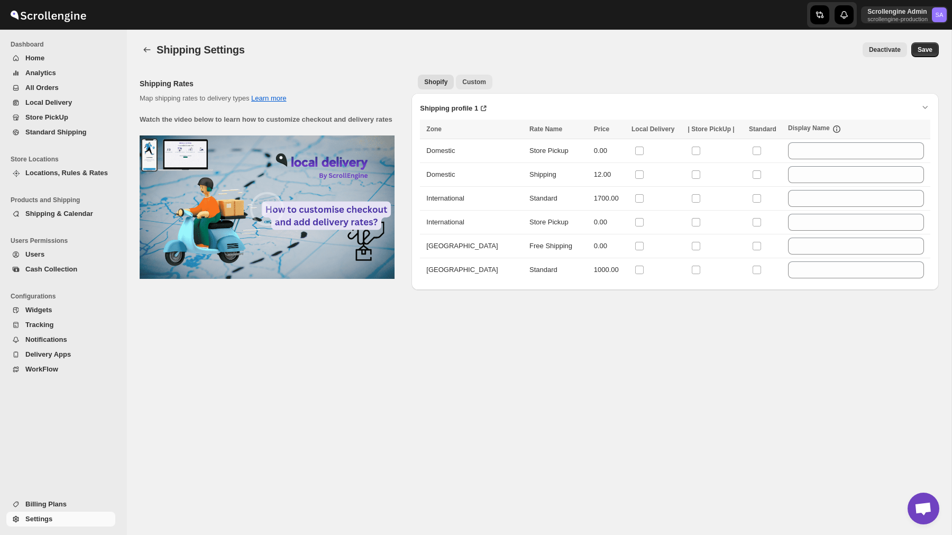
click at [470, 78] on span "Custom" at bounding box center [474, 82] width 24 height 8
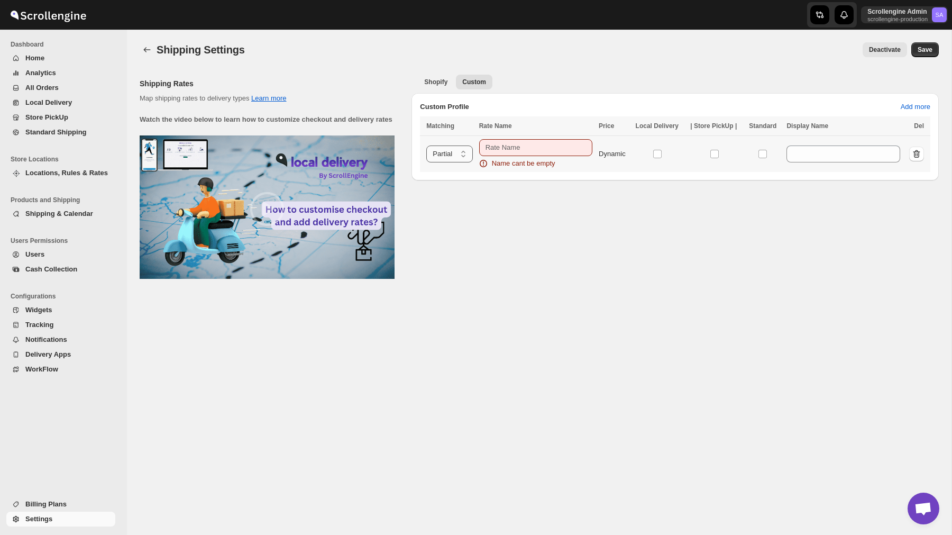
click at [462, 156] on select "Partial Exact" at bounding box center [449, 153] width 46 height 17
click at [426, 145] on select "Partial Exact" at bounding box center [449, 153] width 46 height 17
click at [520, 148] on input "text" at bounding box center [535, 147] width 113 height 17
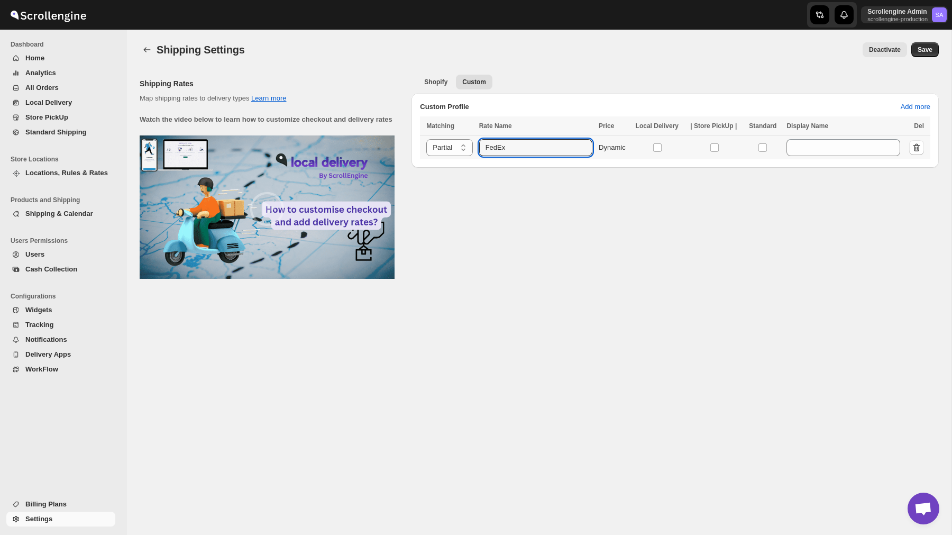
type input "FedEx"
click at [762, 143] on div at bounding box center [764, 148] width 31 height 14
click at [770, 147] on input "checkbox" at bounding box center [767, 147] width 8 height 8
checkbox input "true"
click at [621, 212] on div "Shopify Custom More views Shopify Custom More views Custom Profile Add more Mat…" at bounding box center [675, 180] width 527 height 221
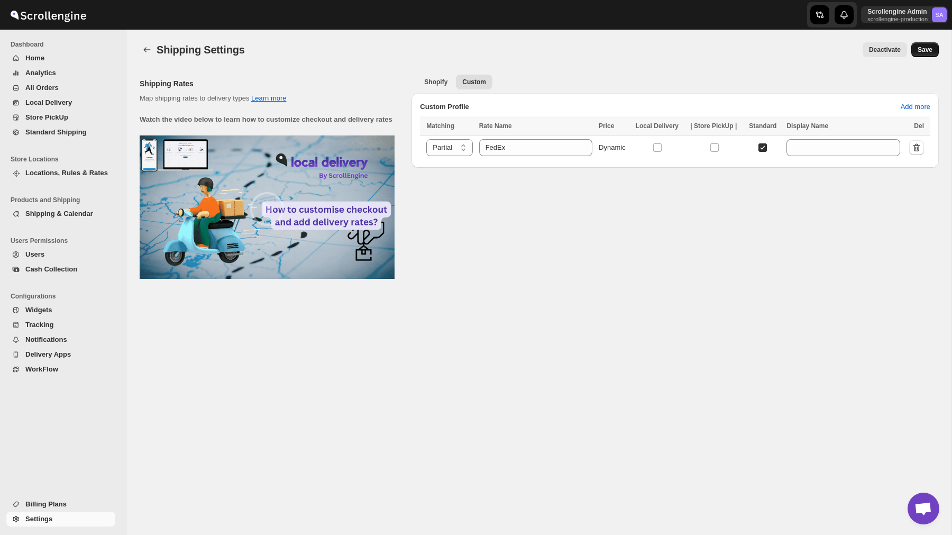
click at [925, 51] on span "Save" at bounding box center [925, 49] width 15 height 8
click at [613, 217] on div "Shopify Custom More views Shopify Custom More views Custom Profile Add more Mat…" at bounding box center [675, 180] width 527 height 221
click at [434, 79] on span "Shopify" at bounding box center [435, 82] width 23 height 8
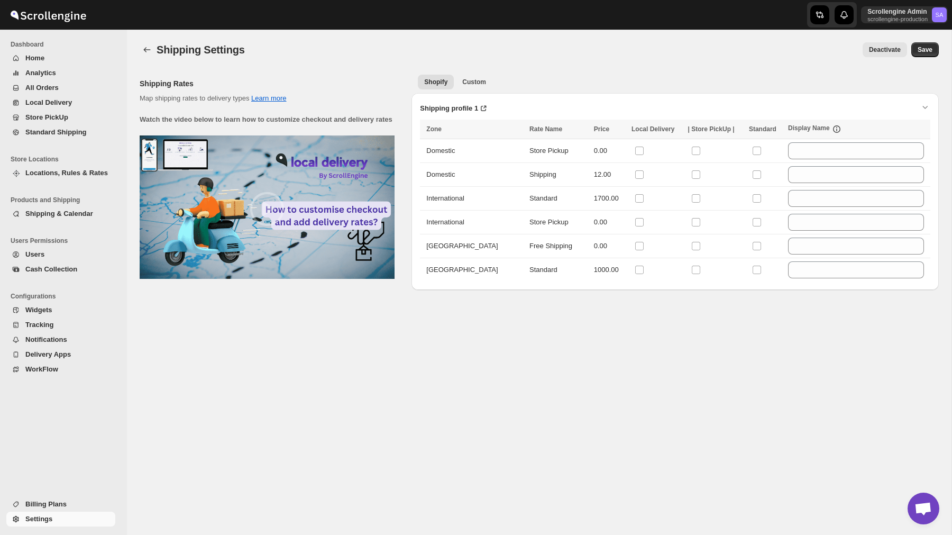
click at [497, 75] on ul "Shopify Custom More views" at bounding box center [675, 81] width 519 height 15
click at [472, 84] on span "Custom" at bounding box center [474, 82] width 24 height 8
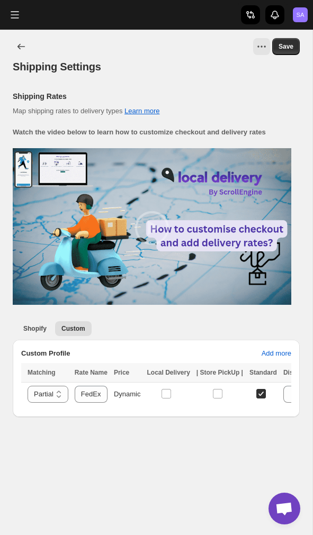
click at [312, 134] on div "Shipping Settings. This page is ready Shipping Settings Save Shipping Rates Map…" at bounding box center [156, 223] width 312 height 387
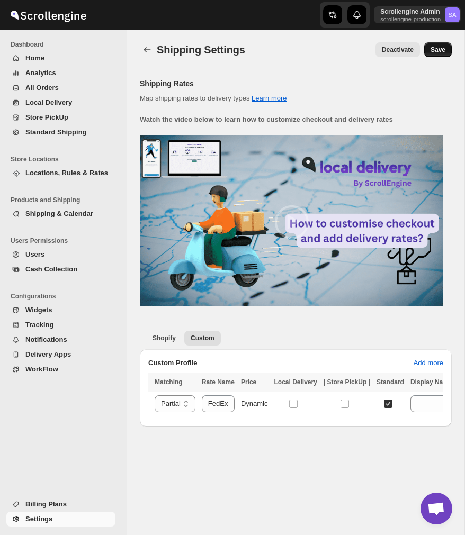
click at [436, 48] on span "Save" at bounding box center [437, 49] width 15 height 8
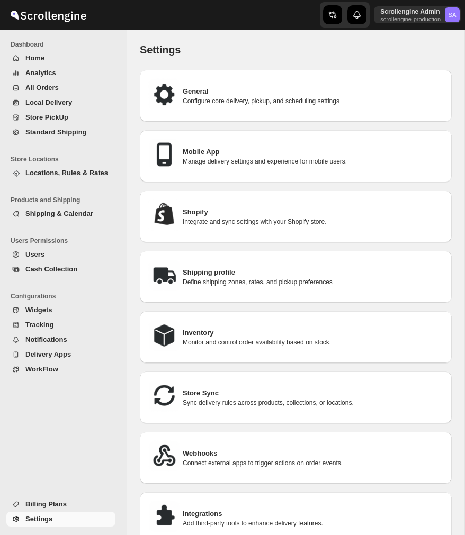
click at [263, 285] on div "Shipping profile Define shipping zones, rates, and pickup preferences" at bounding box center [295, 276] width 295 height 35
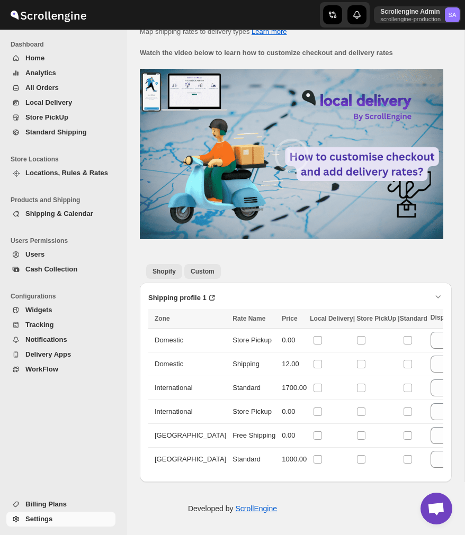
click at [203, 267] on span "Custom" at bounding box center [202, 271] width 24 height 8
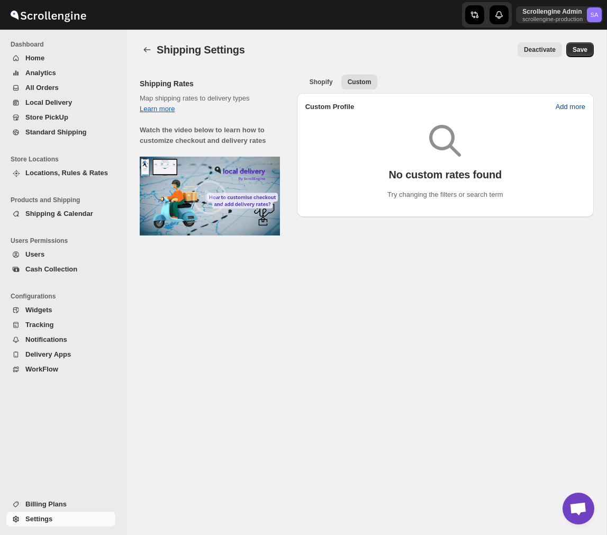
click at [464, 107] on span "Add more" at bounding box center [571, 107] width 30 height 11
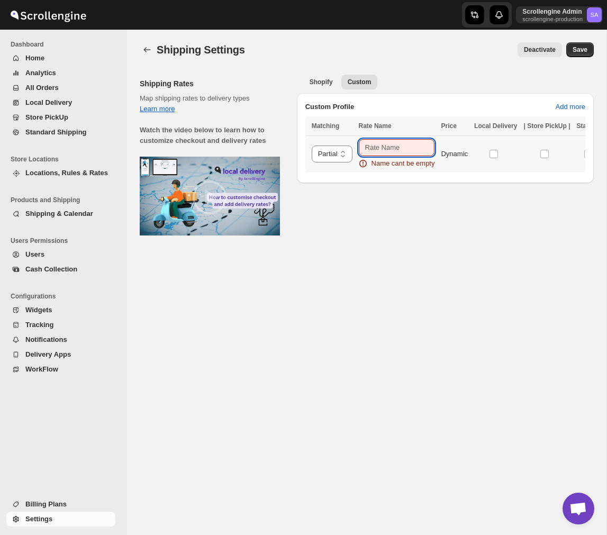
click at [380, 151] on input "text" at bounding box center [397, 147] width 76 height 17
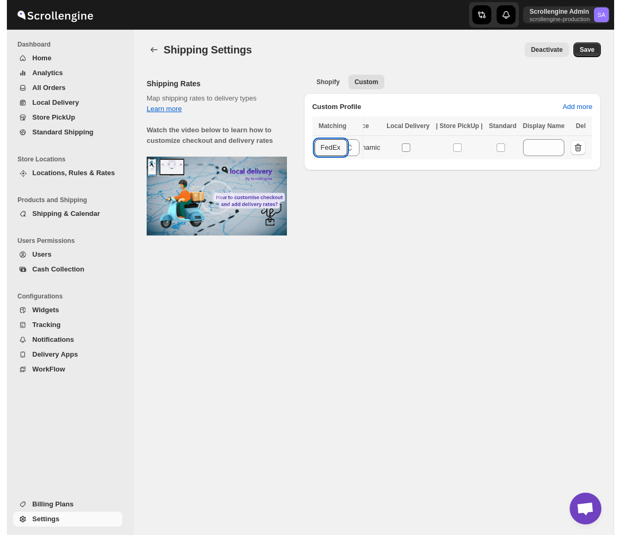
scroll to position [0, 56]
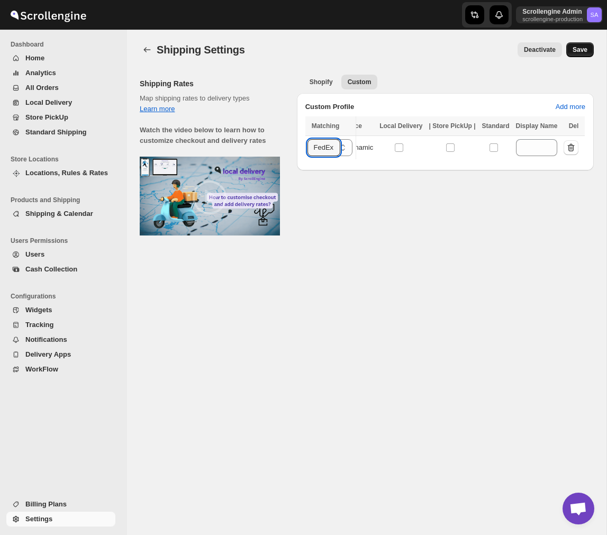
type input "FedEx"
click at [464, 52] on span "Save" at bounding box center [579, 49] width 15 height 8
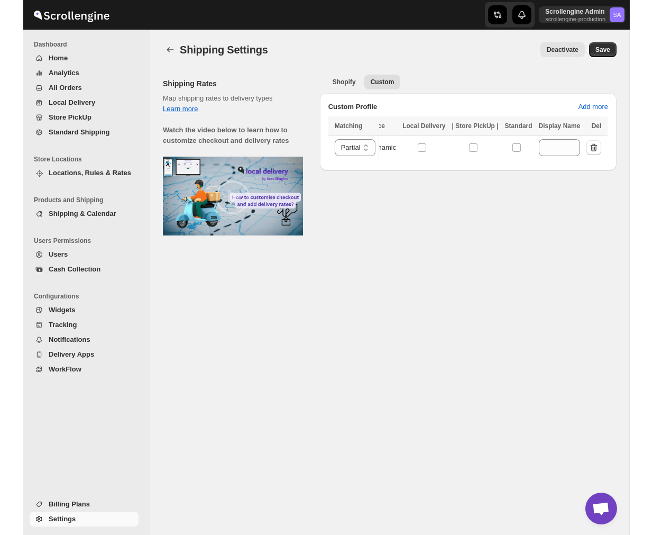
scroll to position [0, 0]
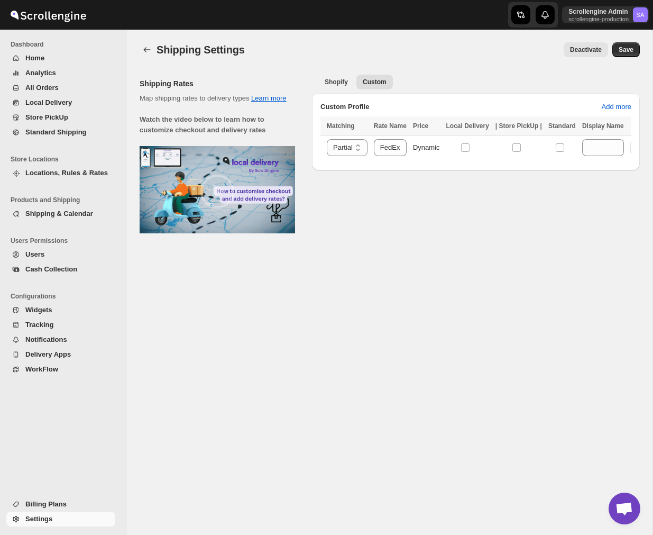
click at [464, 46] on span "Deactivate" at bounding box center [586, 49] width 32 height 8
click at [336, 81] on span "Shopify" at bounding box center [336, 82] width 23 height 8
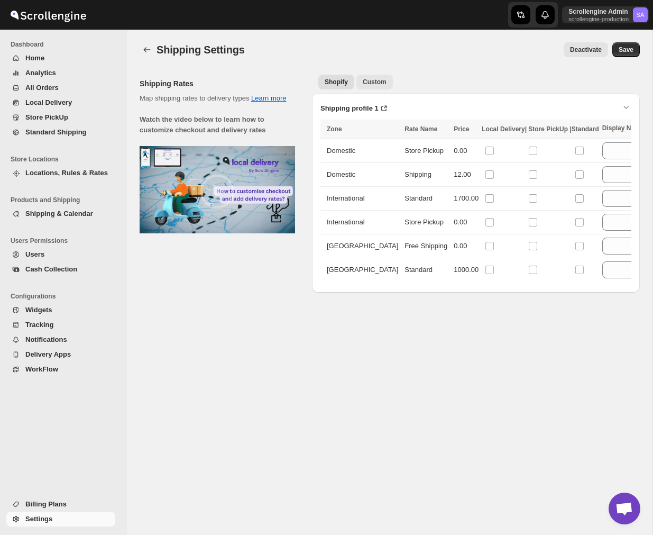
click at [382, 83] on span "Custom" at bounding box center [375, 82] width 24 height 8
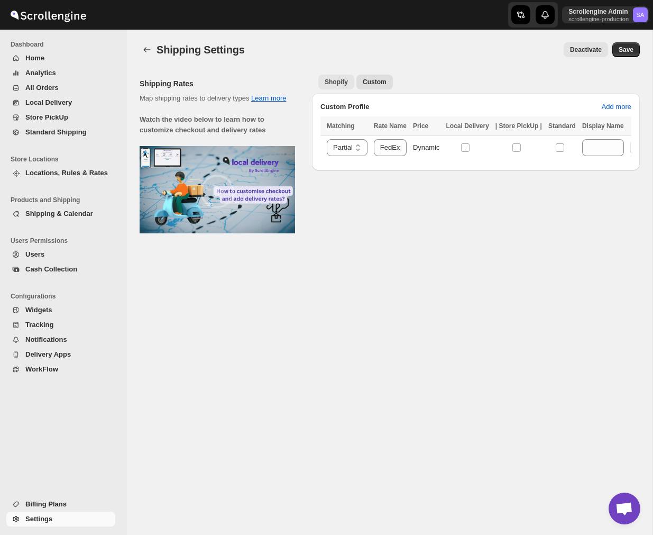
click at [331, 78] on span "Shopify" at bounding box center [336, 82] width 23 height 8
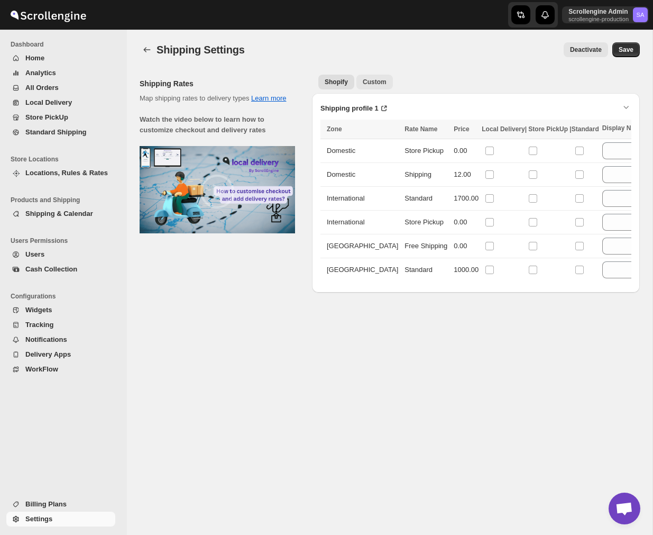
click at [384, 78] on span "Custom" at bounding box center [375, 82] width 24 height 8
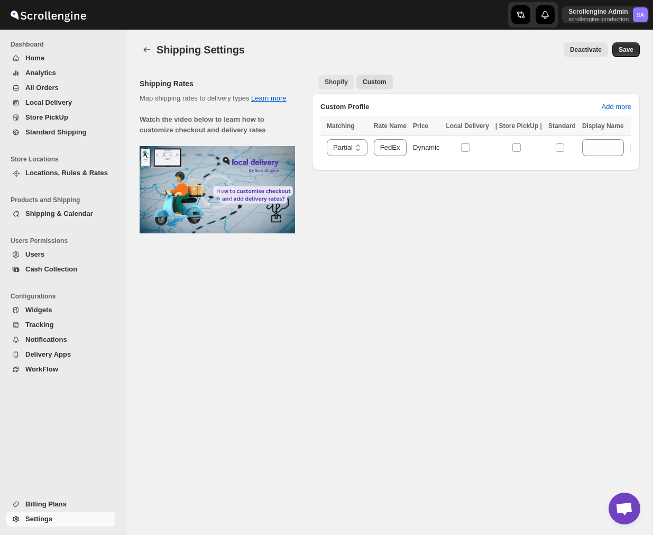
click at [345, 79] on span "Shopify" at bounding box center [336, 82] width 23 height 8
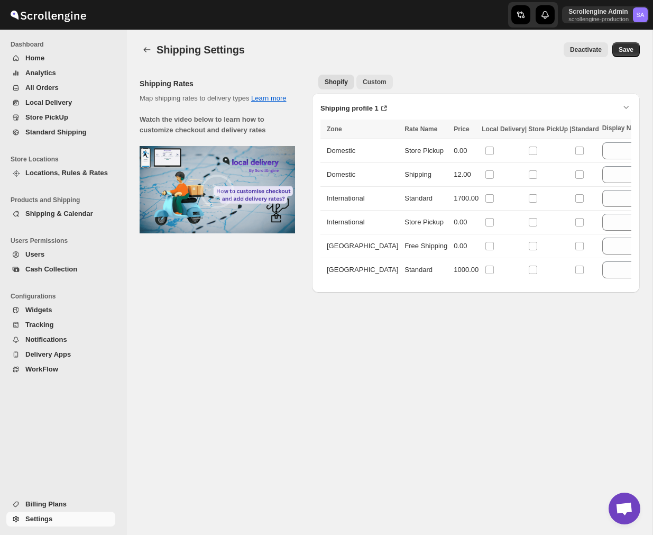
click at [384, 79] on span "Custom" at bounding box center [375, 82] width 24 height 8
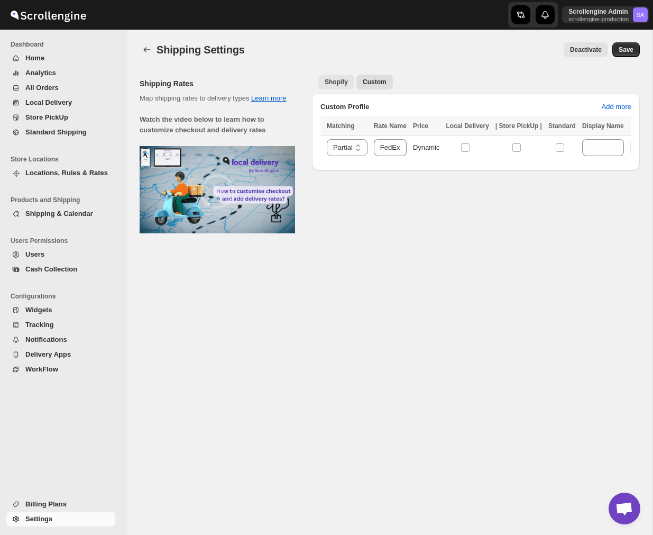
click at [344, 83] on span "Shopify" at bounding box center [336, 82] width 23 height 8
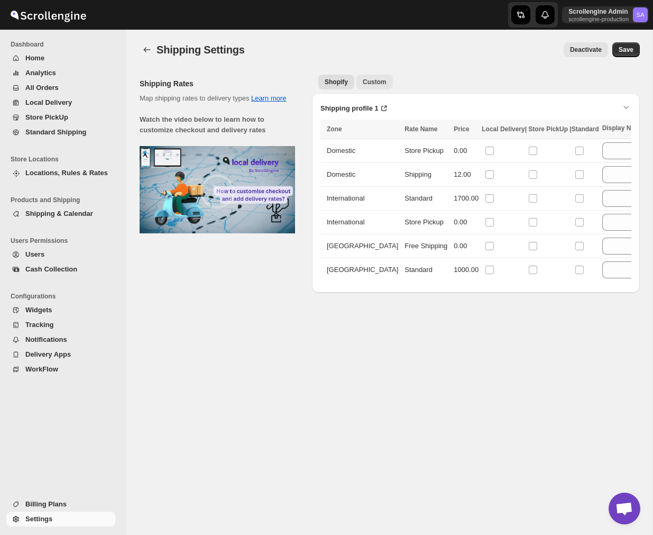
click at [375, 79] on span "Custom" at bounding box center [375, 82] width 24 height 8
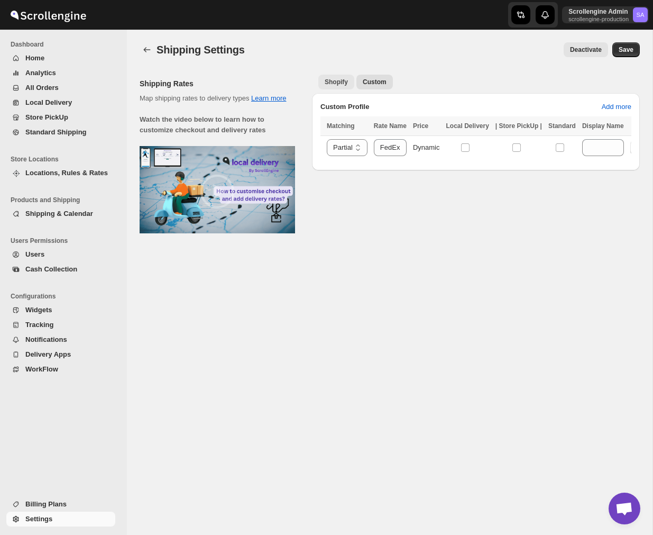
click at [334, 89] on button "Shopify" at bounding box center [336, 82] width 36 height 15
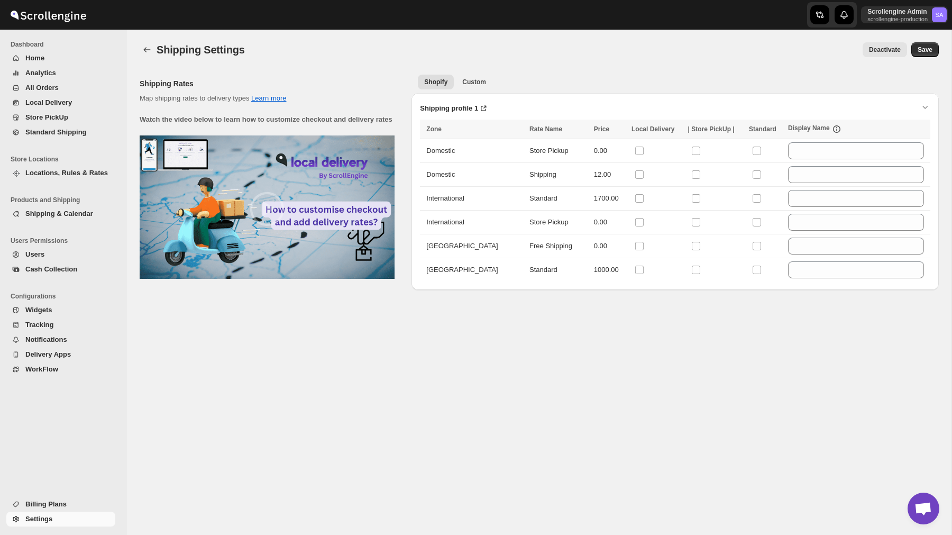
click at [464, 76] on ul "Shopify Custom More views" at bounding box center [675, 81] width 519 height 15
